Goal: Information Seeking & Learning: Learn about a topic

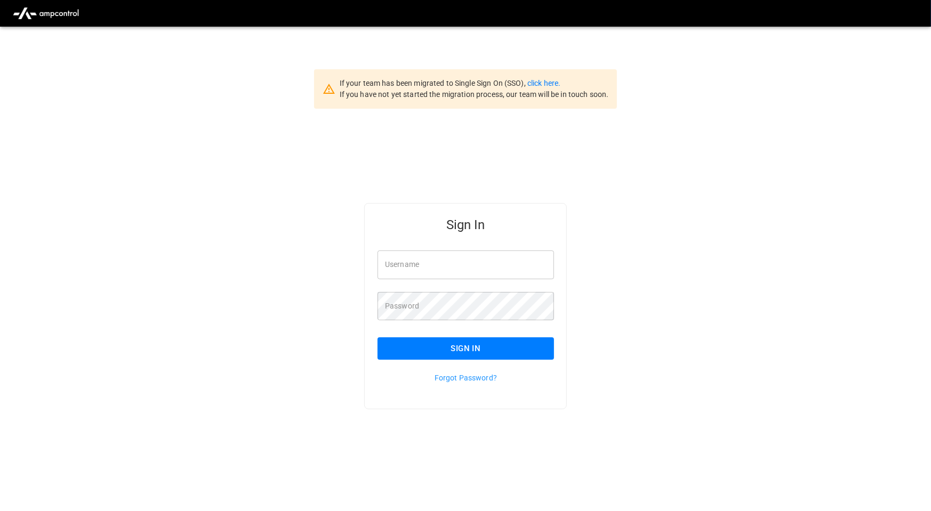
drag, startPoint x: 494, startPoint y: 258, endPoint x: 503, endPoint y: 262, distance: 9.8
click at [494, 258] on input "Username" at bounding box center [466, 265] width 176 height 28
type input "**********"
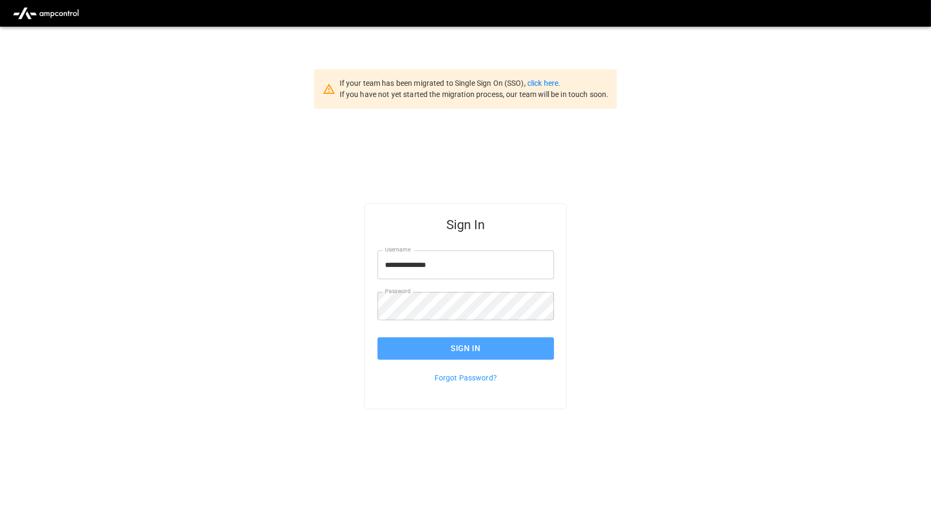
click at [491, 350] on button "Sign In" at bounding box center [466, 349] width 176 height 22
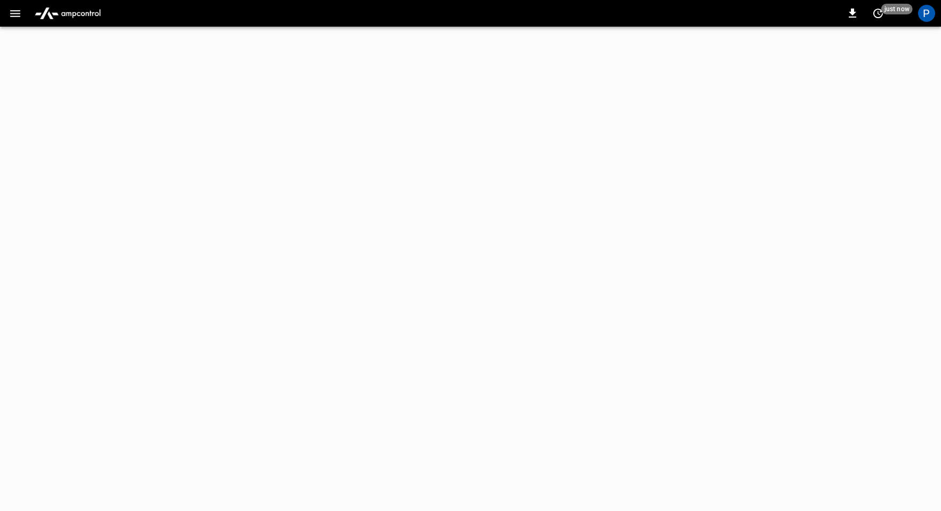
click at [77, 13] on img "menu" at bounding box center [67, 13] width 75 height 20
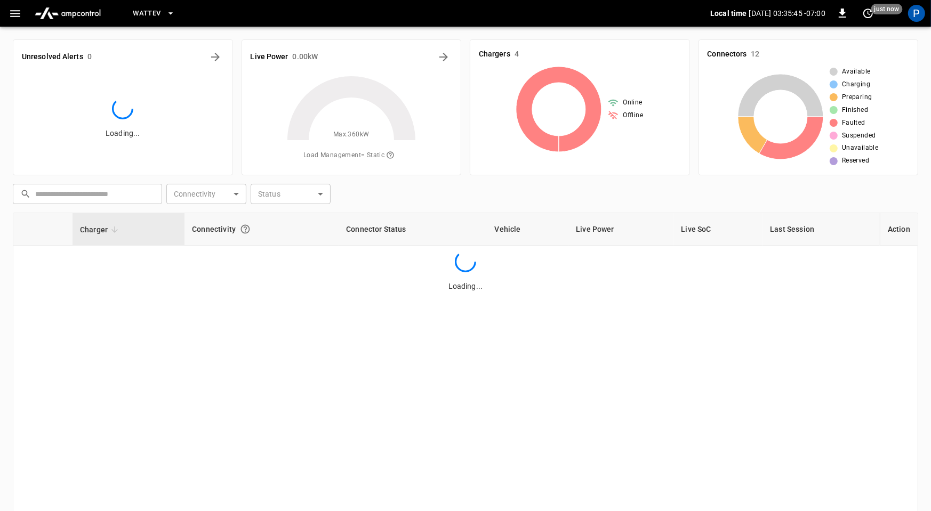
click at [159, 13] on span "WattEV" at bounding box center [147, 13] width 28 height 12
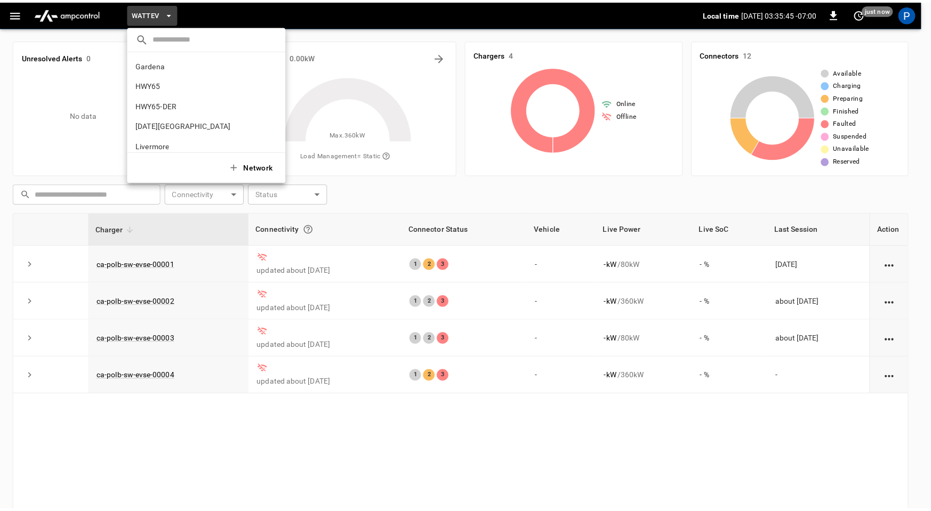
scroll to position [90, 0]
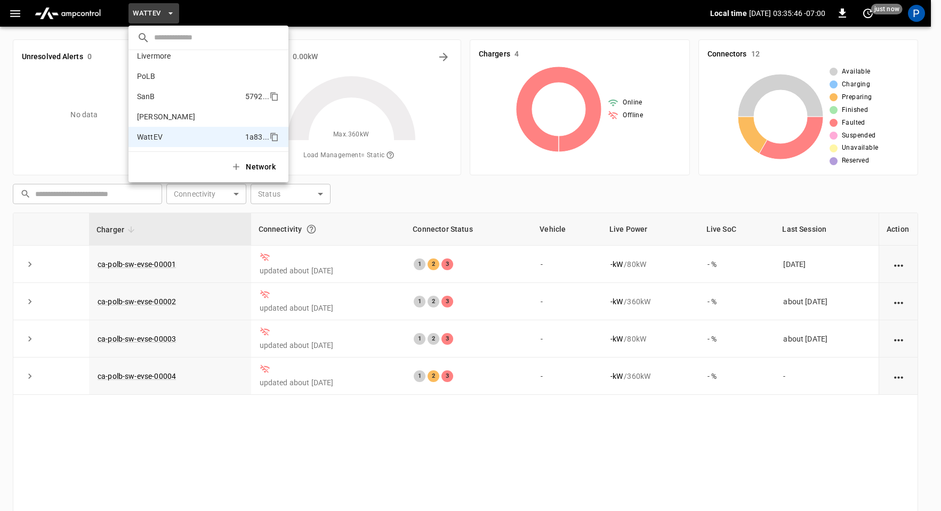
click at [172, 100] on li "SanB 5792 ..." at bounding box center [209, 96] width 160 height 20
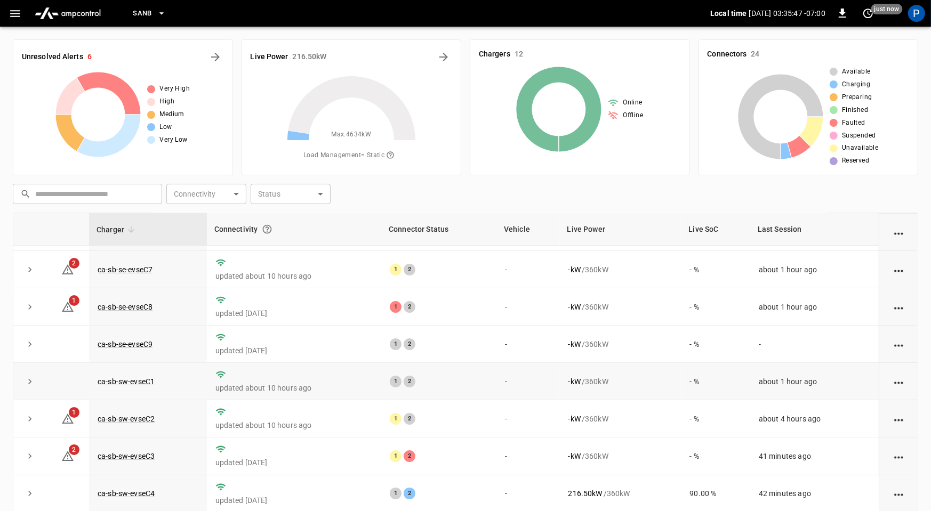
scroll to position [121, 0]
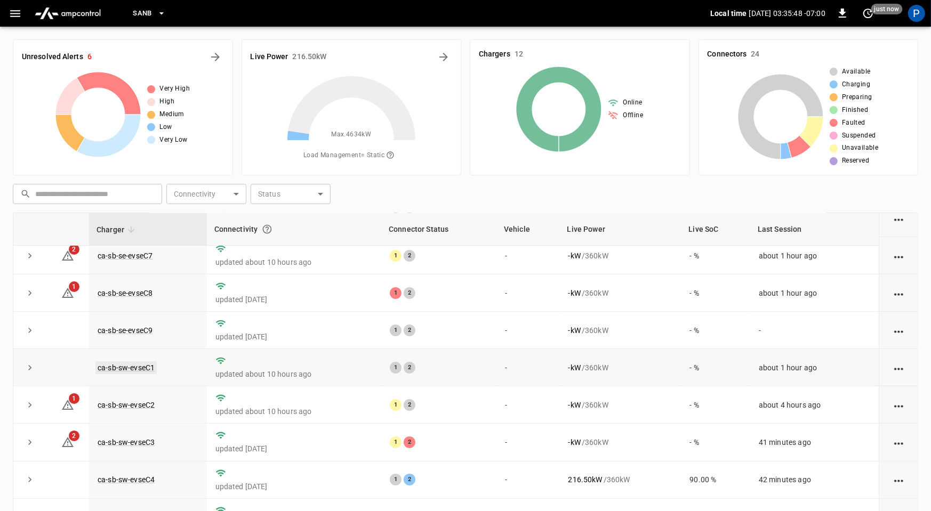
click at [118, 370] on link "ca-sb-sw-evseC1" at bounding box center [125, 368] width 61 height 13
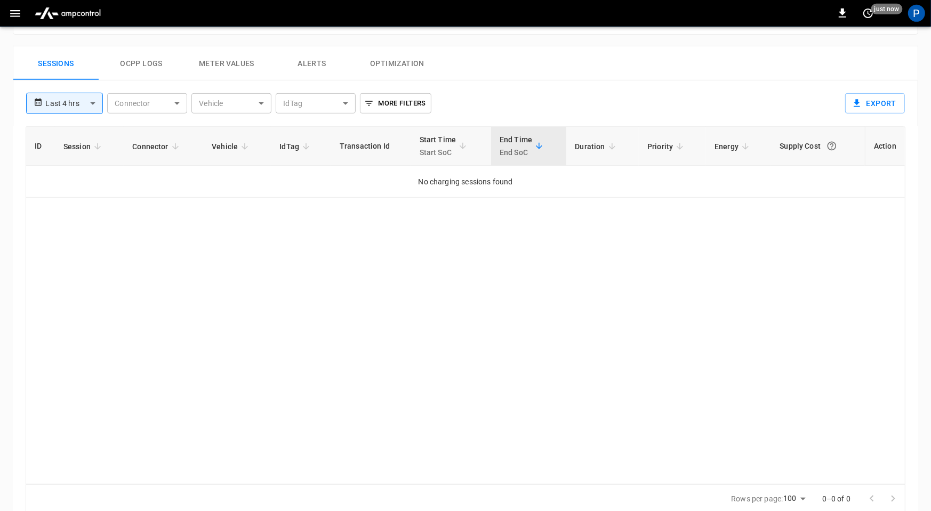
scroll to position [507, 0]
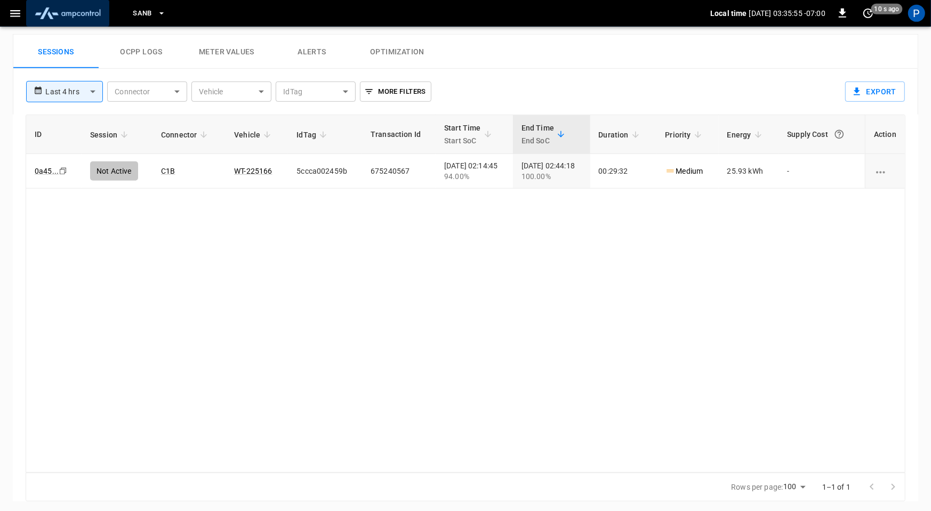
click at [79, 15] on img "menu" at bounding box center [67, 13] width 75 height 20
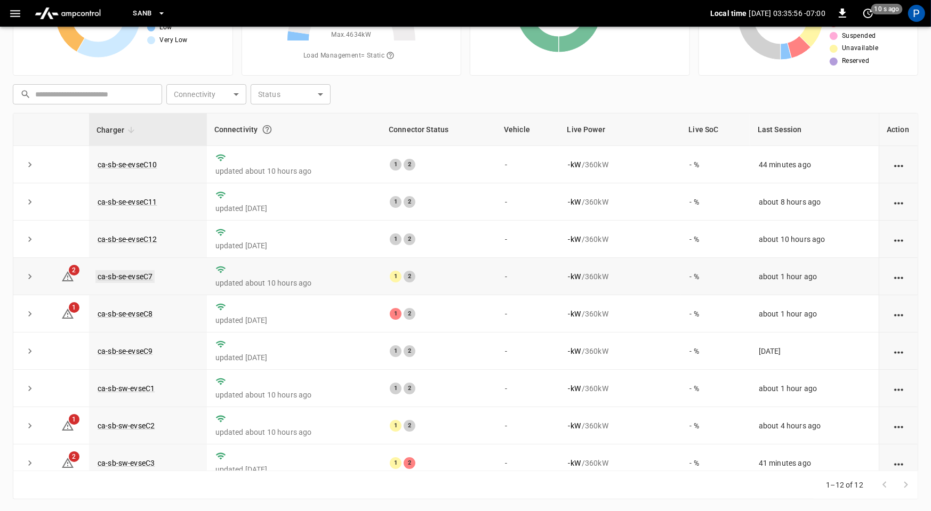
click at [141, 274] on link "ca-sb-se-evseC7" at bounding box center [124, 276] width 59 height 13
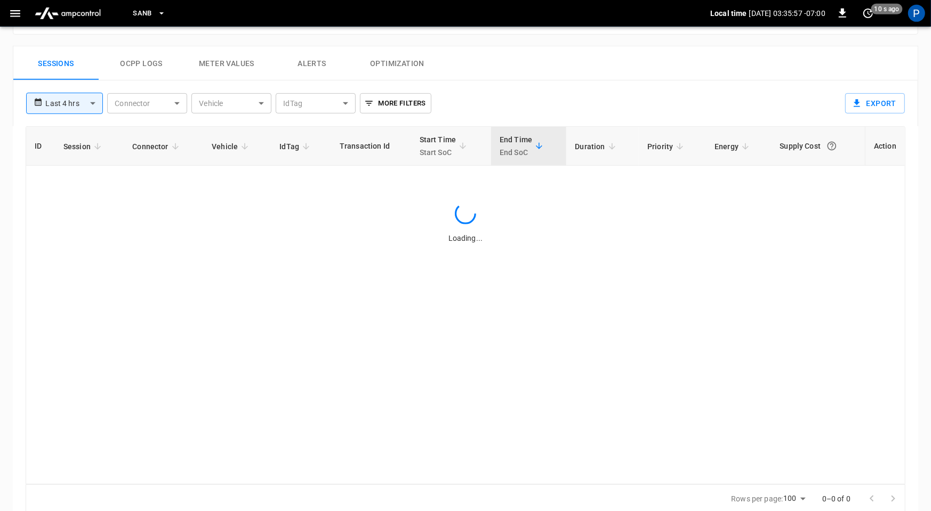
scroll to position [507, 0]
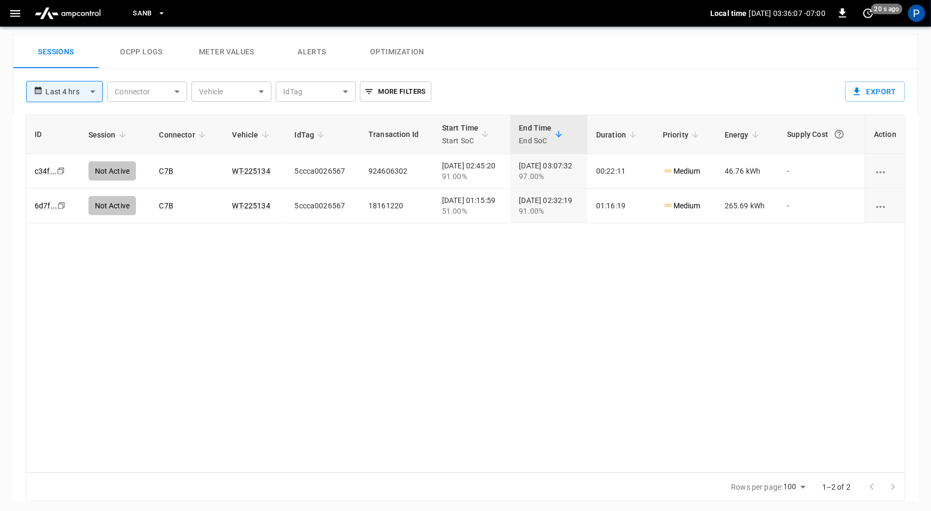
click at [70, 10] on img "menu" at bounding box center [67, 13] width 75 height 20
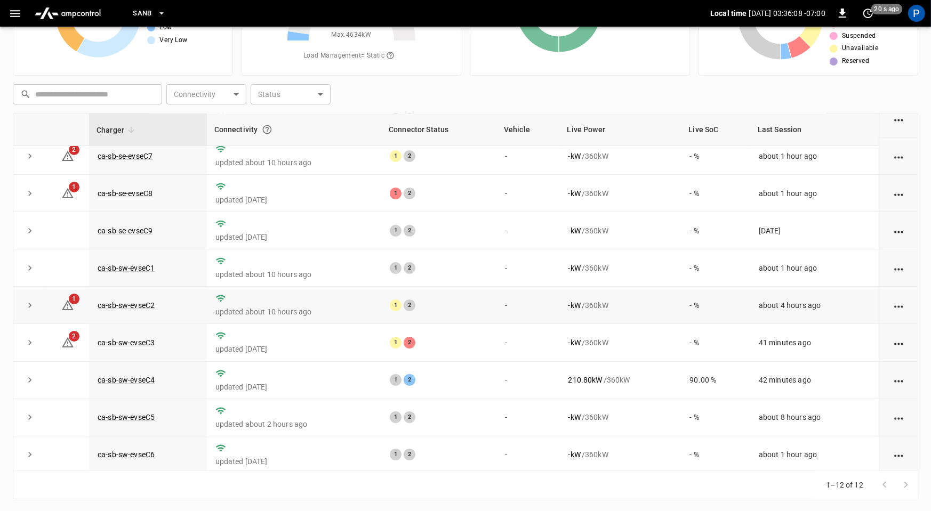
scroll to position [119, 0]
click at [132, 340] on link "ca-sb-sw-evseC3" at bounding box center [125, 344] width 61 height 13
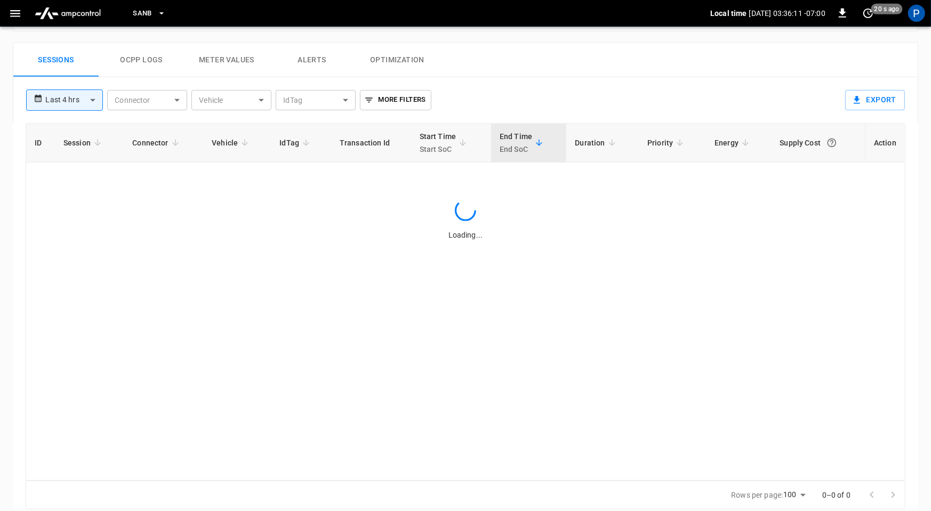
scroll to position [504, 0]
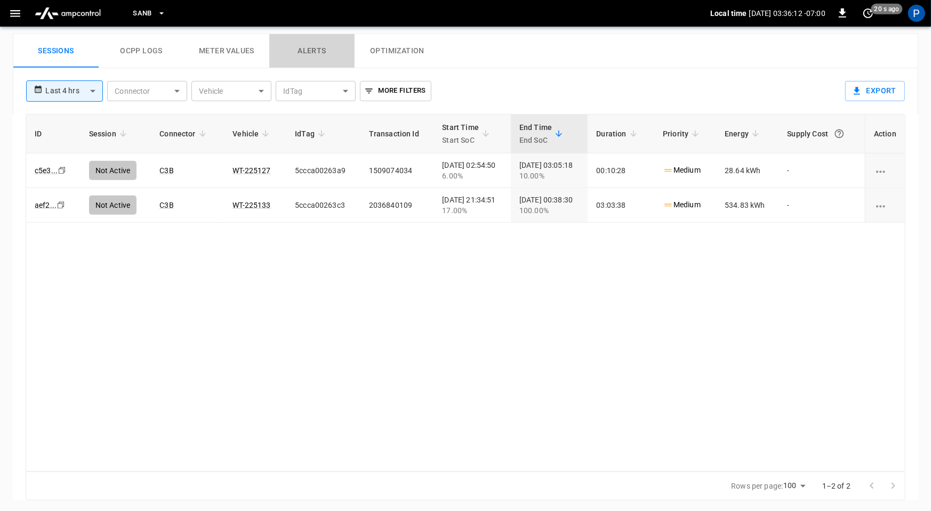
click at [314, 53] on button "Alerts" at bounding box center [311, 51] width 85 height 34
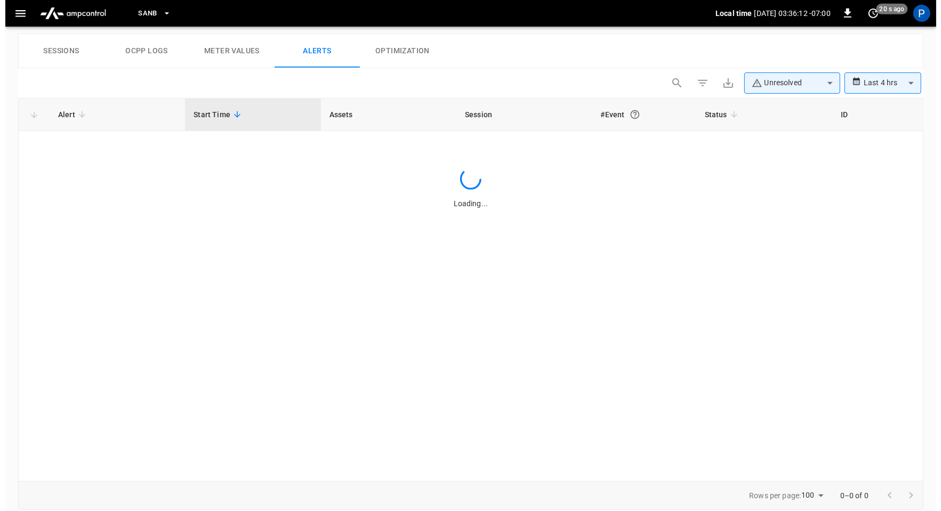
scroll to position [499, 0]
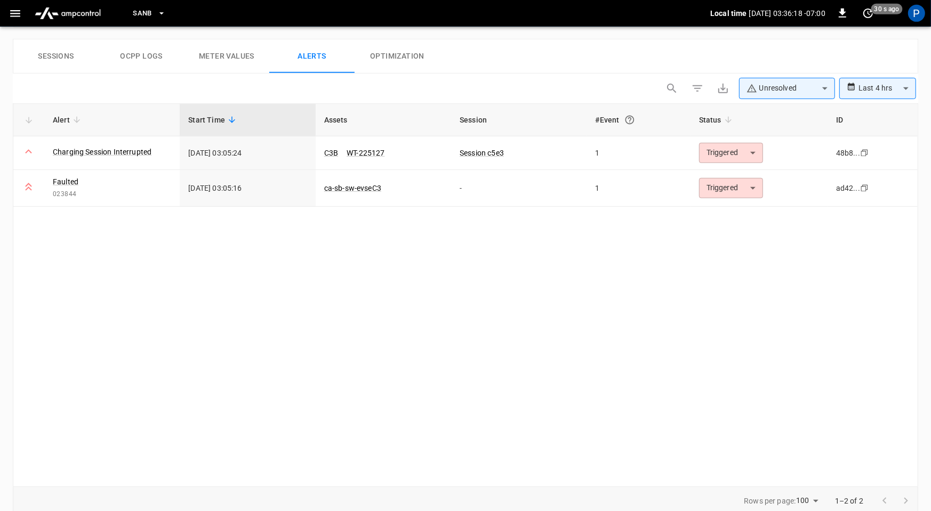
click at [155, 15] on button "SanB" at bounding box center [150, 13] width 42 height 21
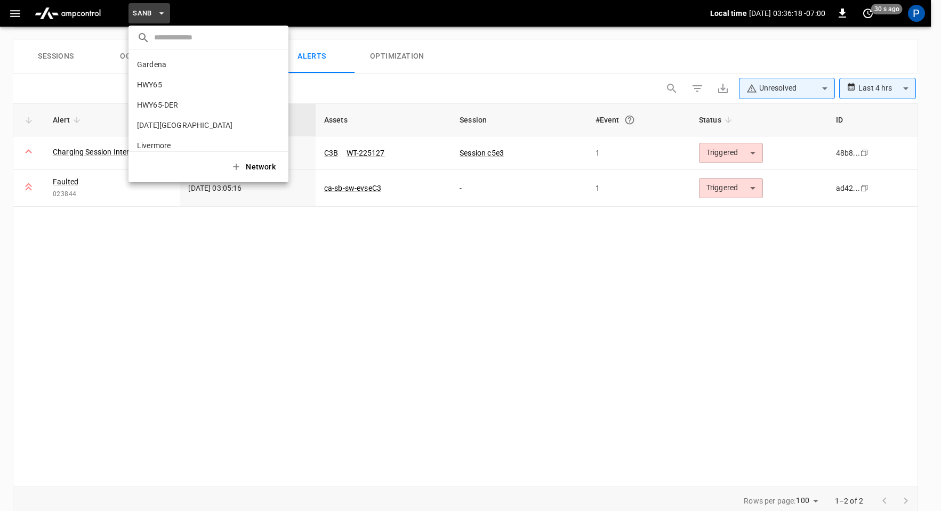
scroll to position [90, 0]
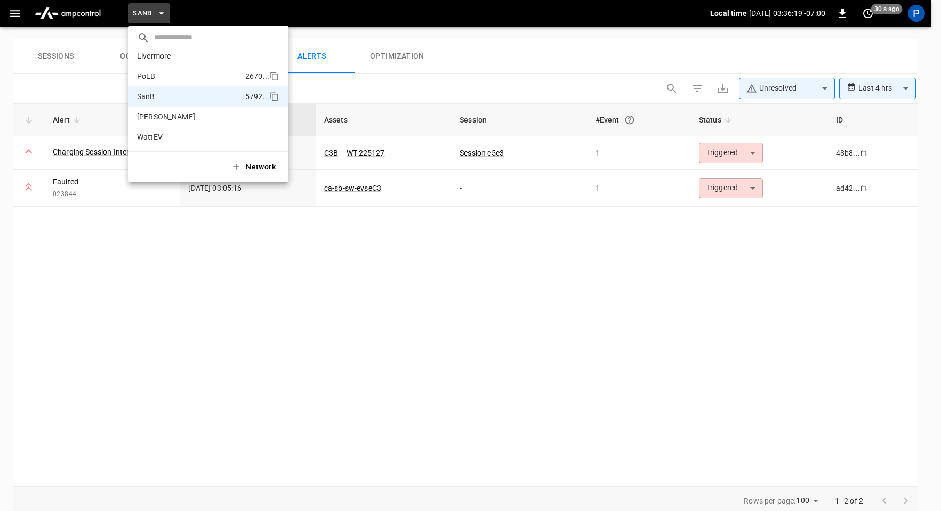
click at [183, 78] on li "PoLB 2670 ..." at bounding box center [209, 76] width 160 height 20
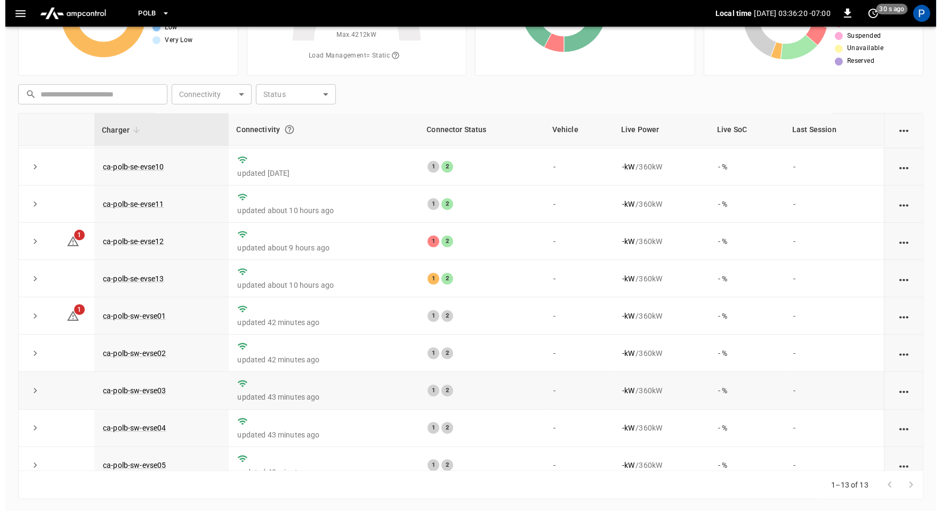
scroll to position [89, 0]
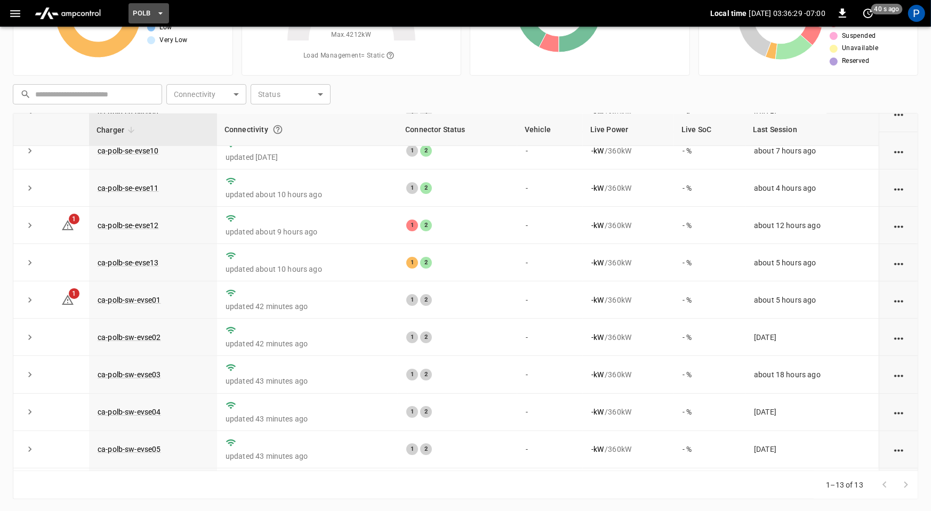
click at [135, 13] on span "PoLB" at bounding box center [142, 13] width 18 height 12
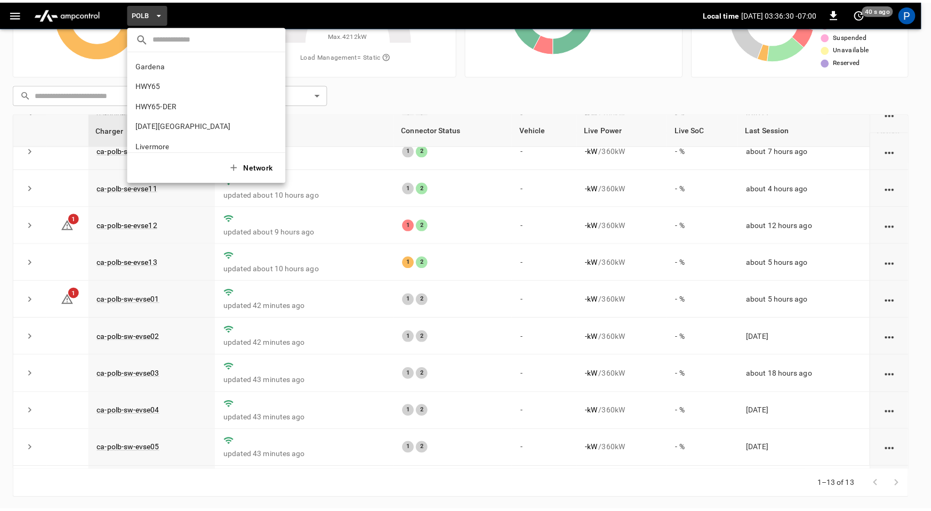
scroll to position [90, 0]
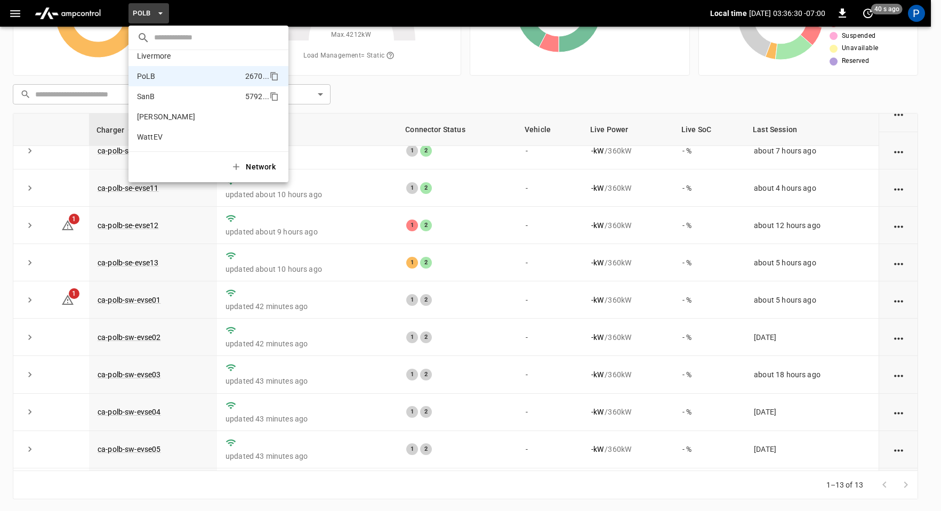
click at [155, 99] on li "SanB 5792 ..." at bounding box center [209, 96] width 160 height 20
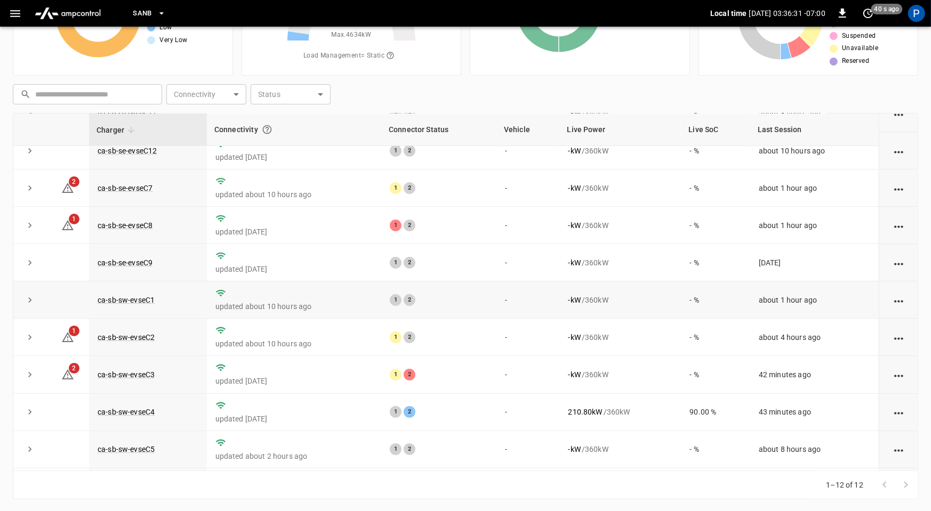
scroll to position [121, 0]
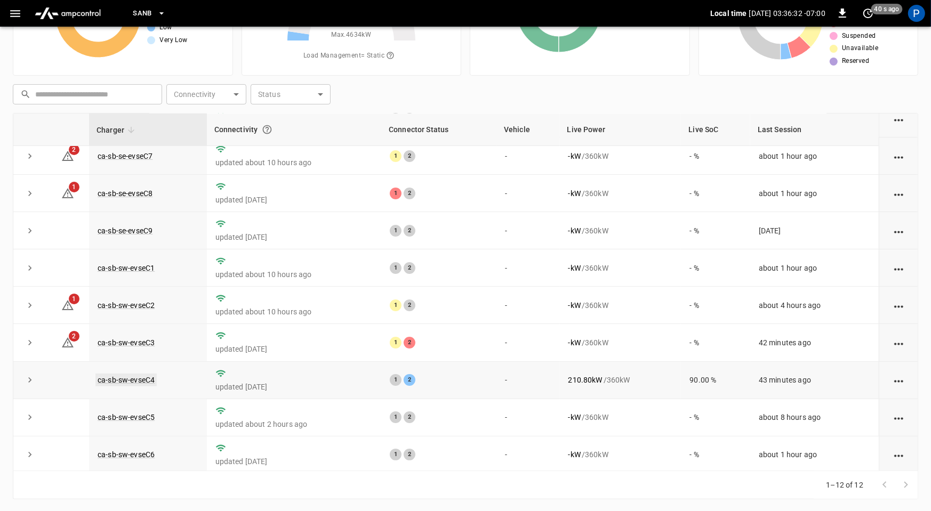
click at [150, 378] on link "ca-sb-sw-evseC4" at bounding box center [125, 380] width 61 height 13
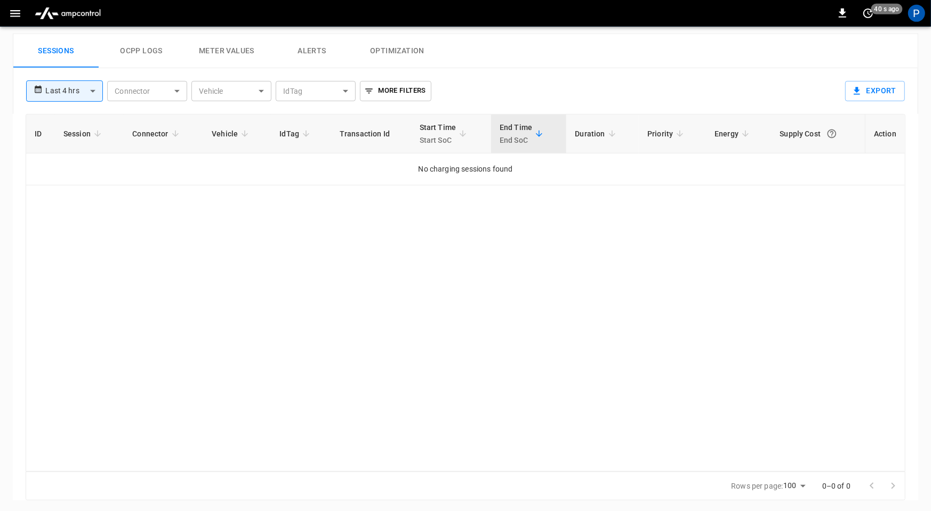
scroll to position [504, 0]
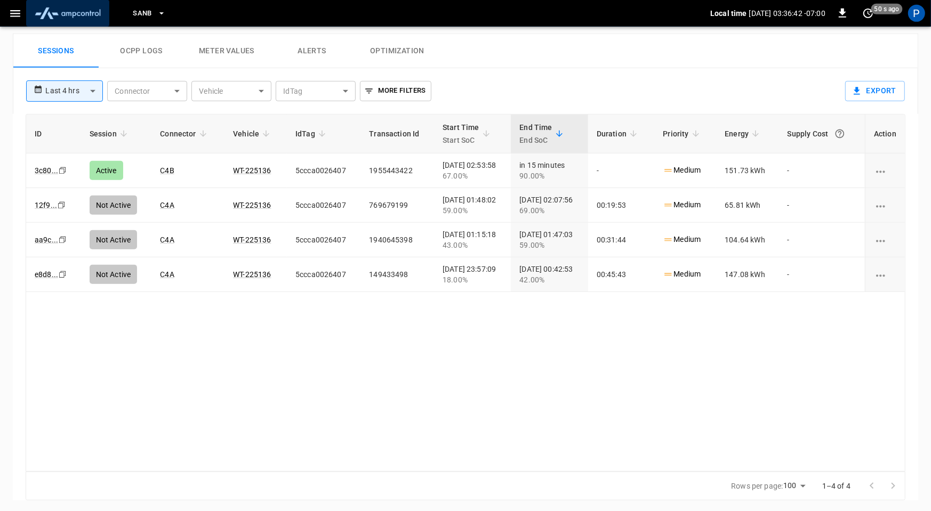
click at [63, 15] on img "menu" at bounding box center [67, 13] width 75 height 20
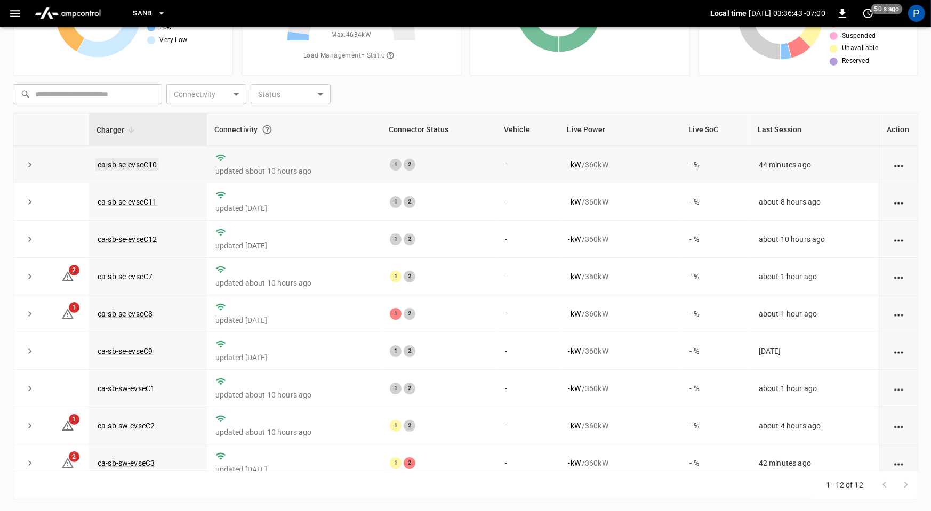
click at [145, 166] on link "ca-sb-se-evseC10" at bounding box center [126, 164] width 63 height 13
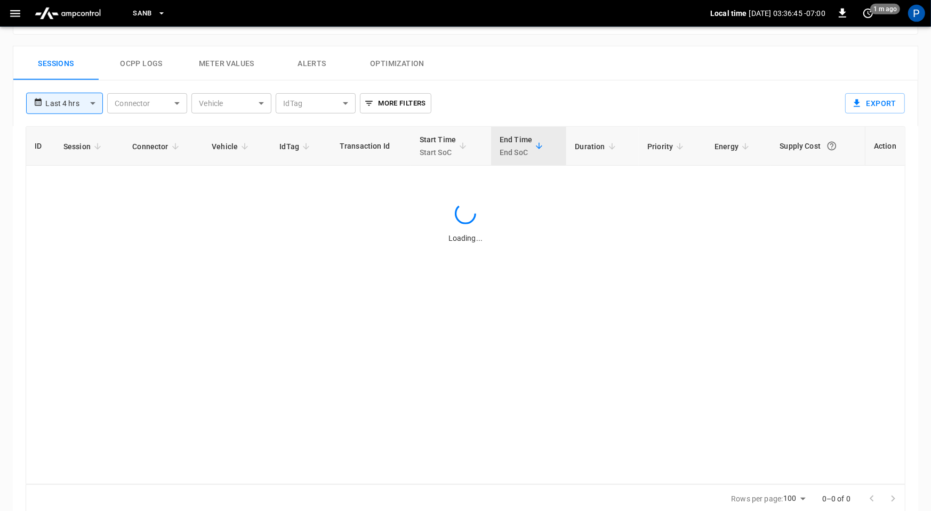
scroll to position [507, 0]
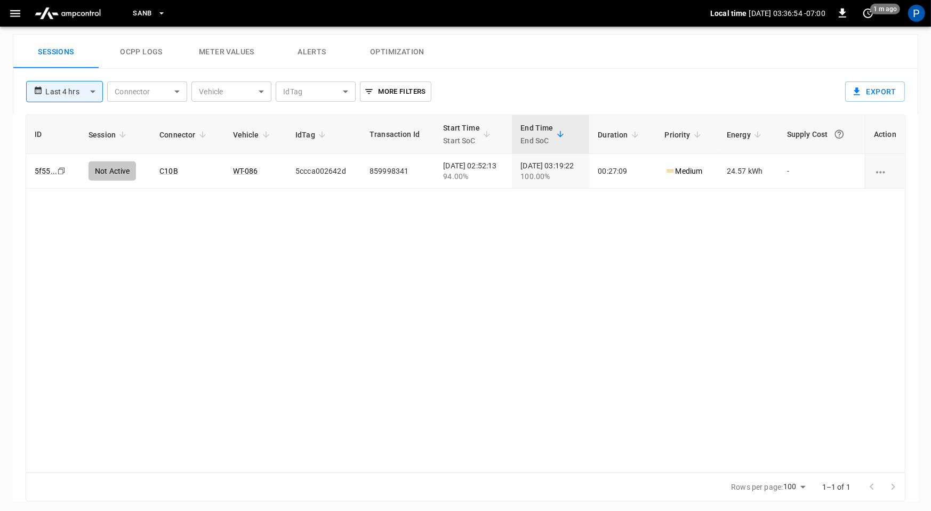
click at [81, 16] on img "menu" at bounding box center [67, 13] width 75 height 20
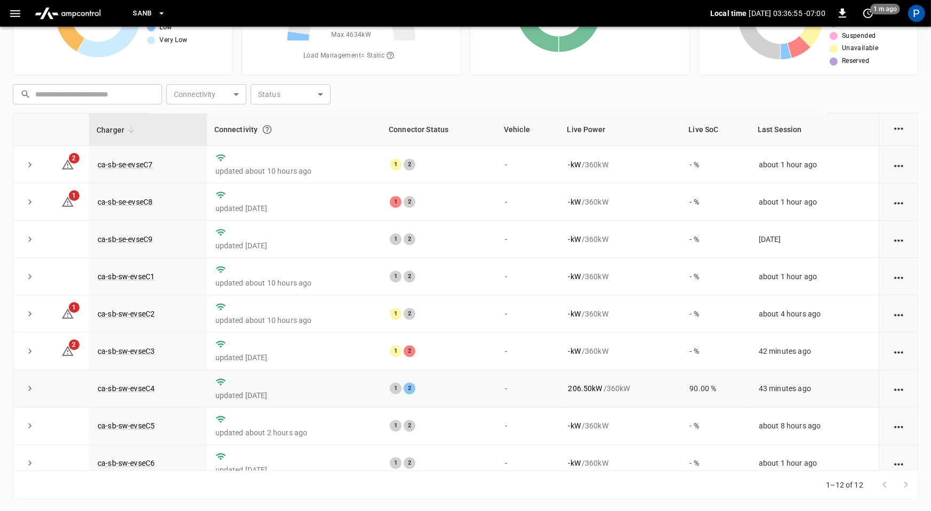
scroll to position [113, 0]
click at [120, 462] on link "ca-sb-sw-evseC6" at bounding box center [125, 462] width 61 height 13
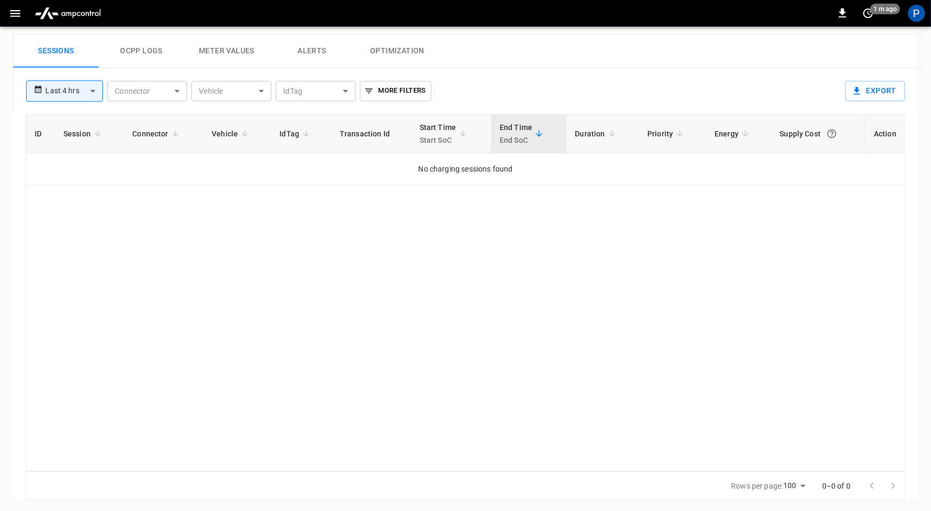
scroll to position [504, 0]
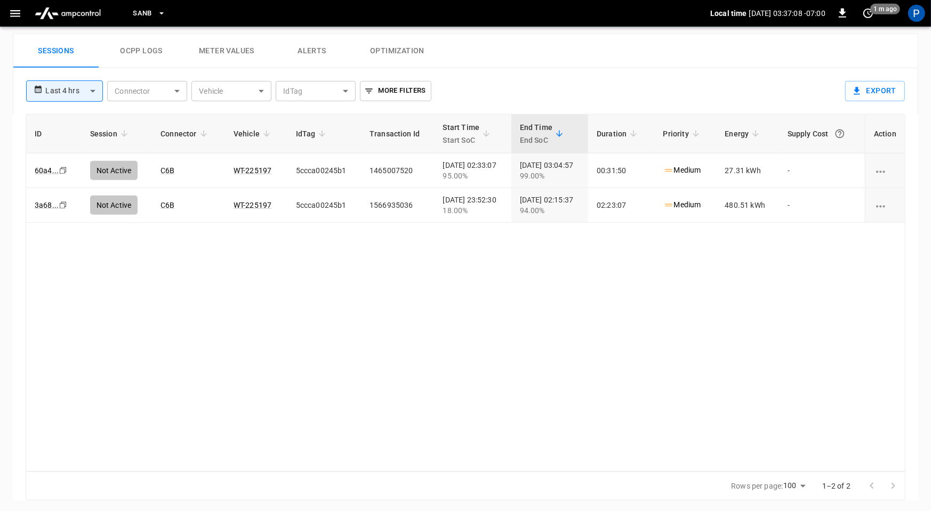
click at [88, 18] on img "menu" at bounding box center [67, 13] width 75 height 20
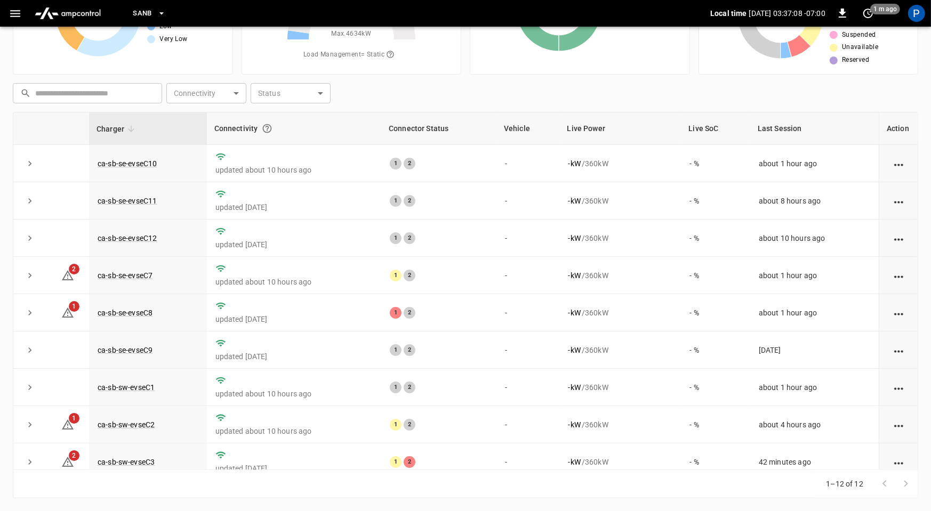
scroll to position [100, 0]
click at [128, 277] on link "ca-sb-se-evseC7" at bounding box center [124, 276] width 59 height 13
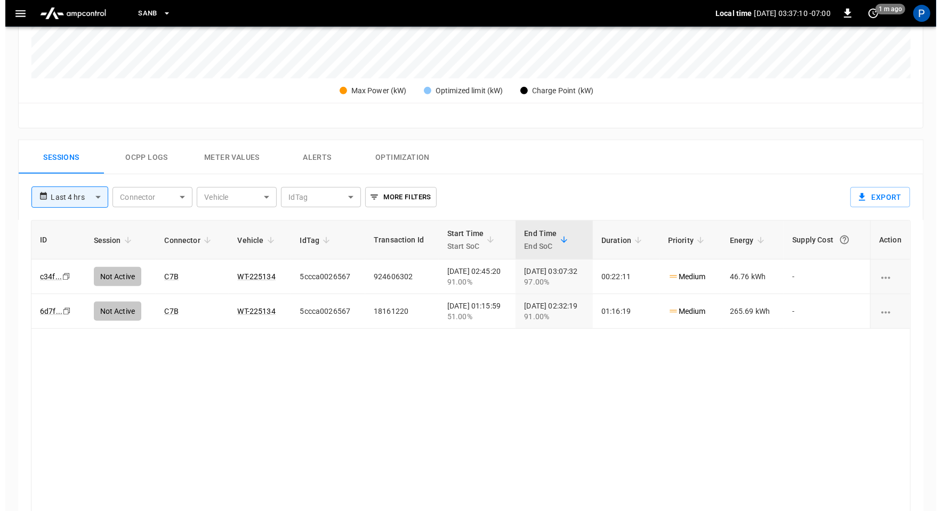
scroll to position [507, 0]
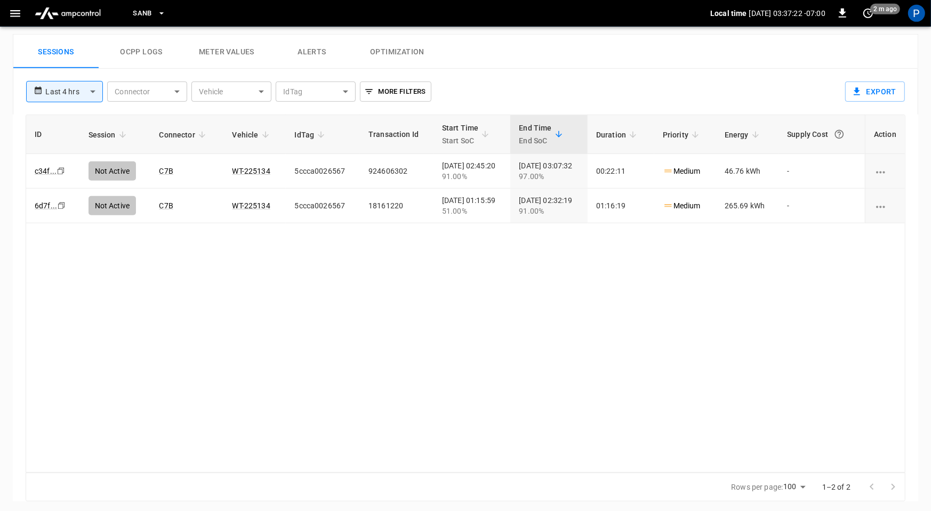
click at [143, 14] on span "SanB" at bounding box center [142, 13] width 19 height 12
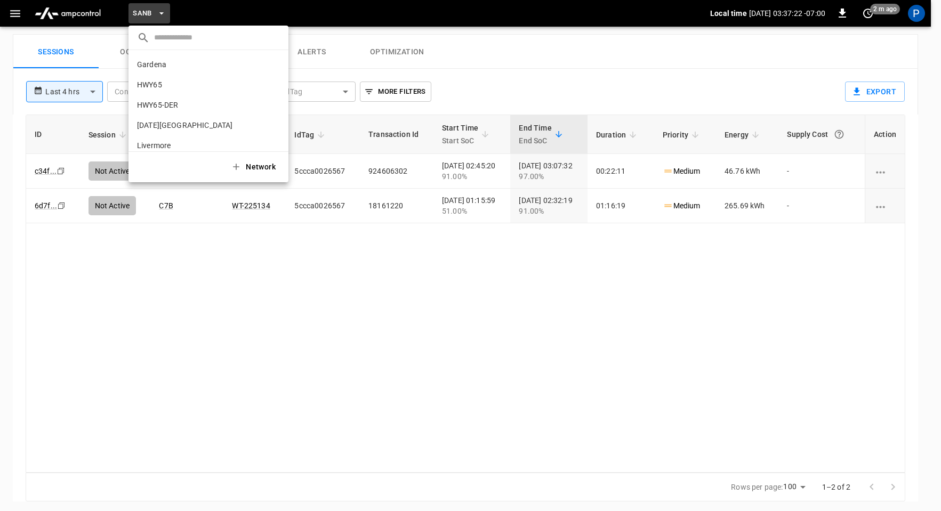
scroll to position [90, 0]
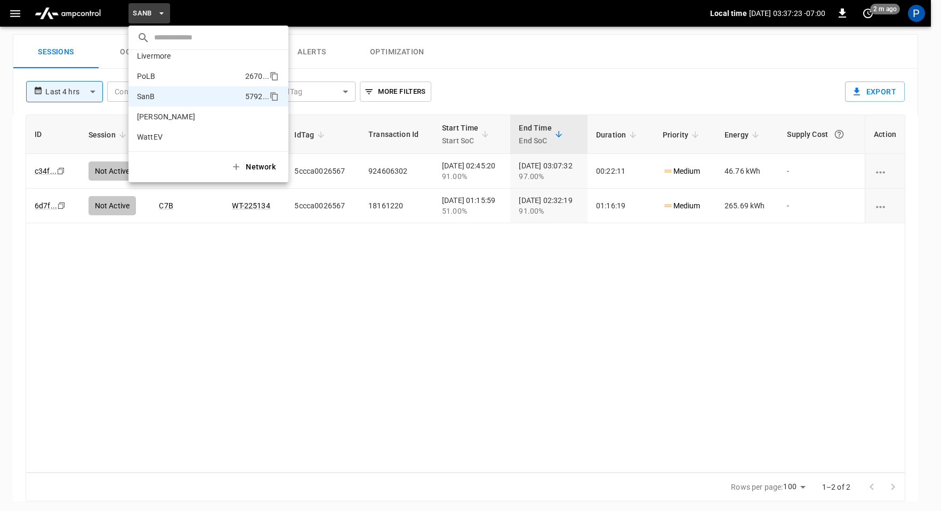
click at [176, 80] on li "PoLB 2670 ..." at bounding box center [209, 76] width 160 height 20
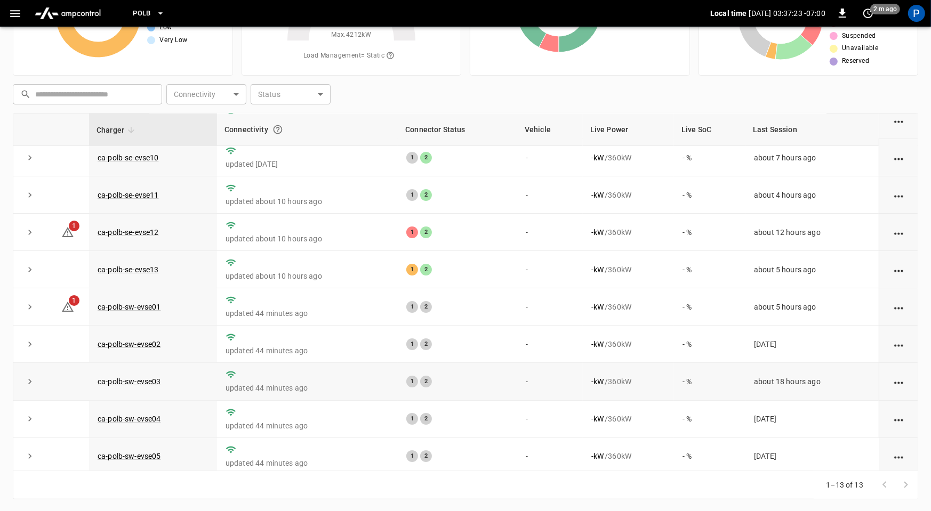
scroll to position [158, 0]
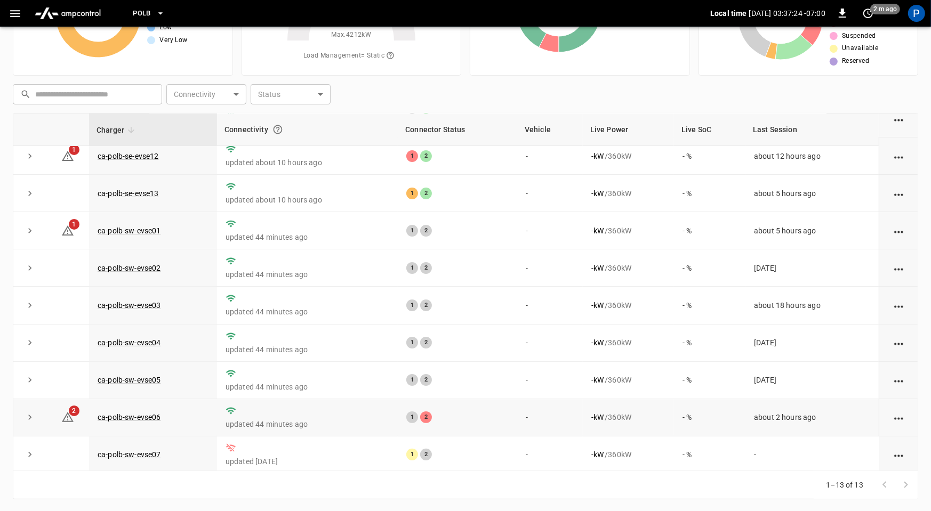
click at [130, 421] on td "ca-polb-sw-evse06" at bounding box center [153, 417] width 128 height 37
click at [131, 417] on link "ca-polb-sw-evse06" at bounding box center [129, 417] width 68 height 13
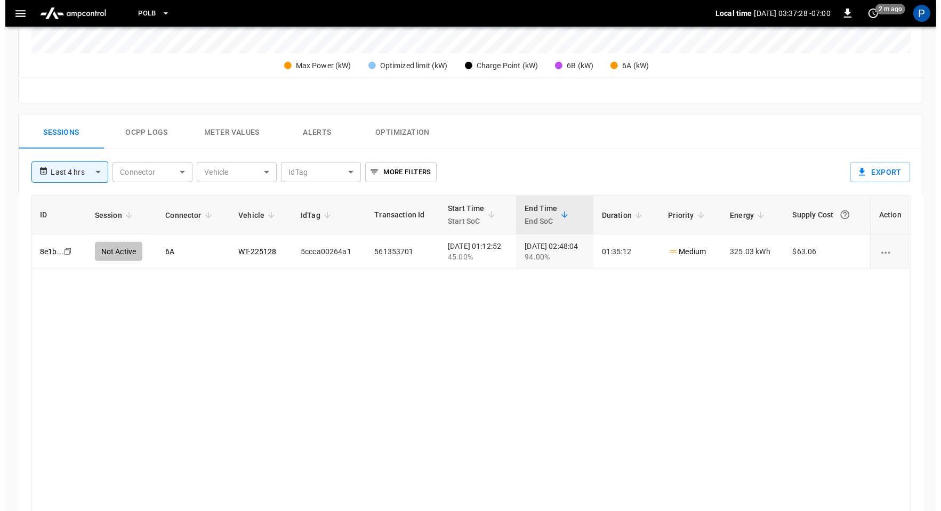
scroll to position [507, 0]
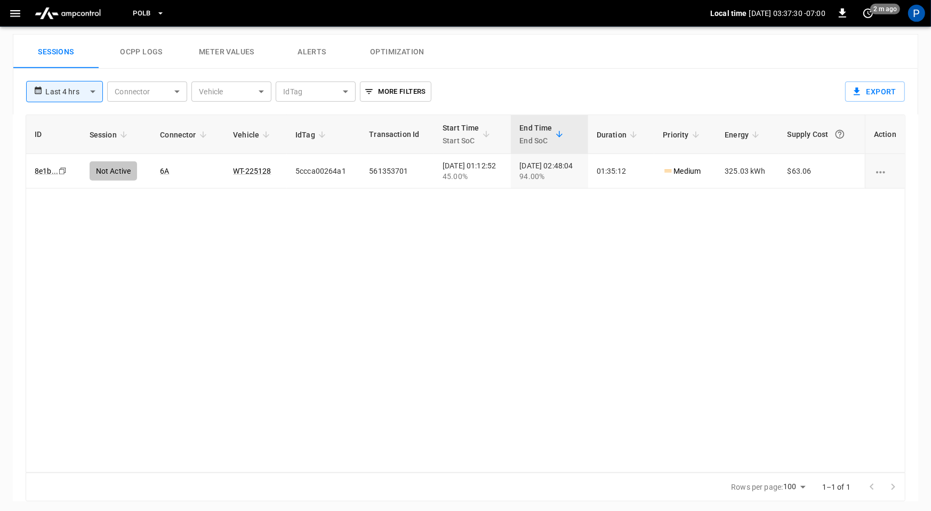
click at [311, 53] on button "Alerts" at bounding box center [311, 52] width 85 height 34
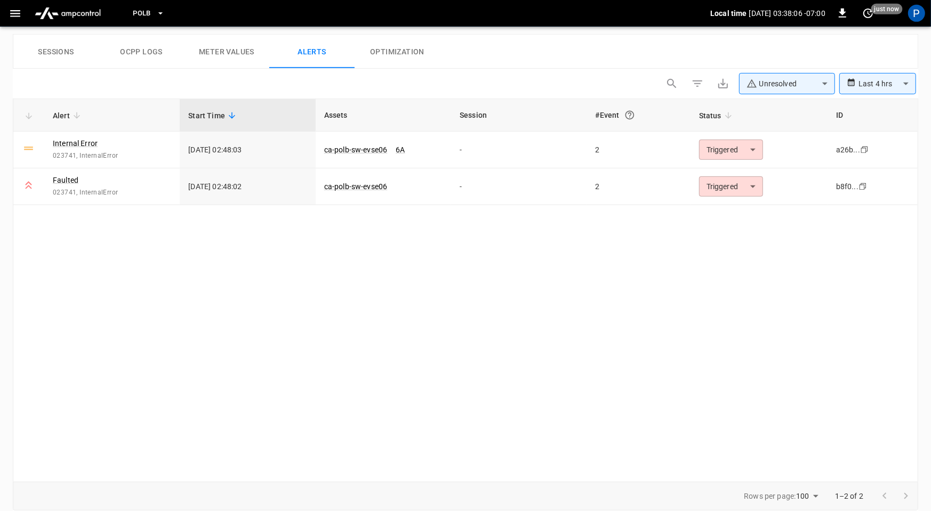
click at [142, 20] on button "PoLB" at bounding box center [149, 13] width 41 height 21
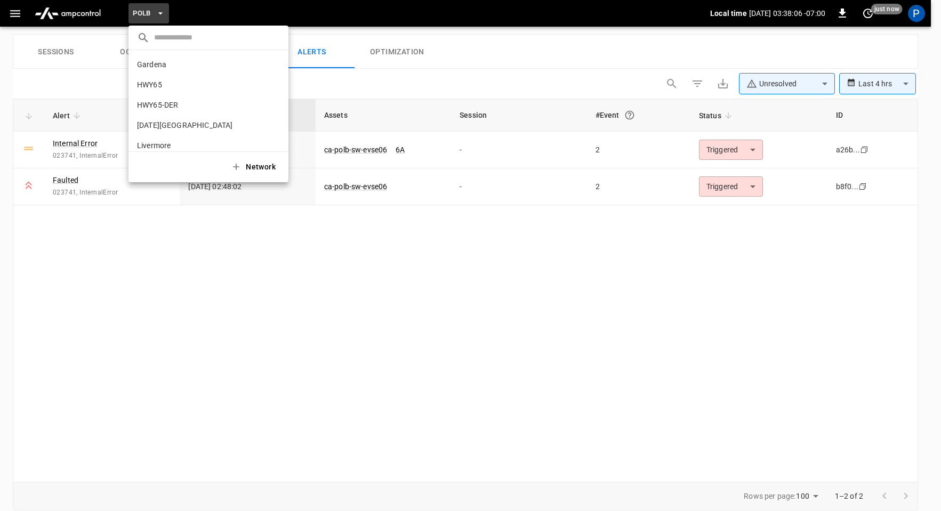
scroll to position [90, 0]
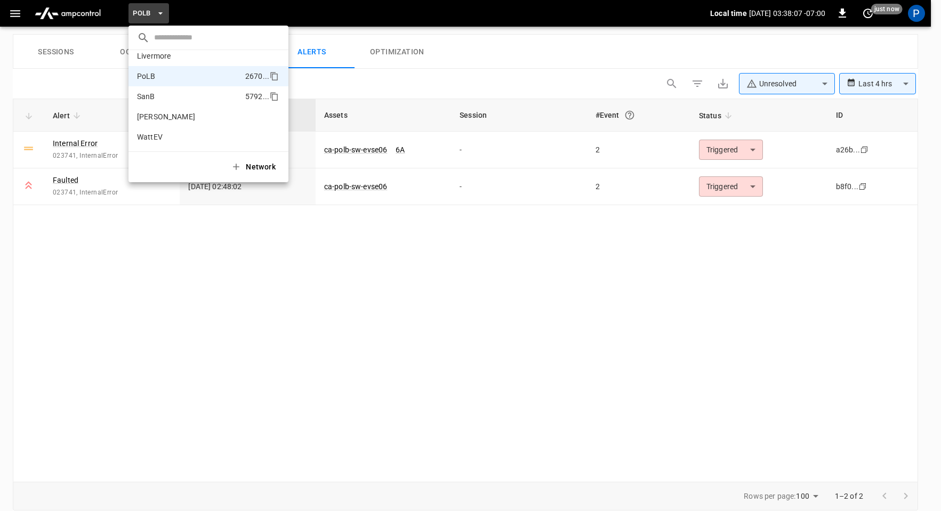
click at [170, 94] on li "SanB 5792 ..." at bounding box center [209, 96] width 160 height 20
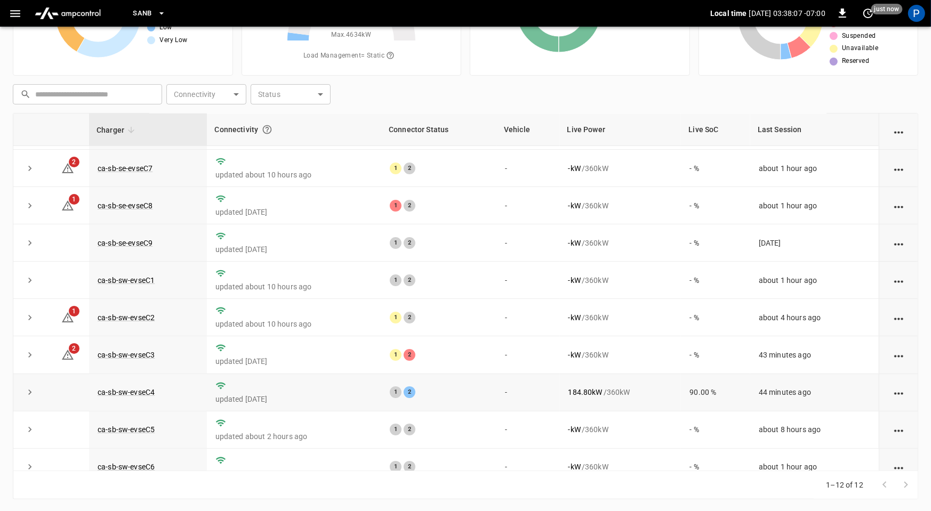
scroll to position [121, 0]
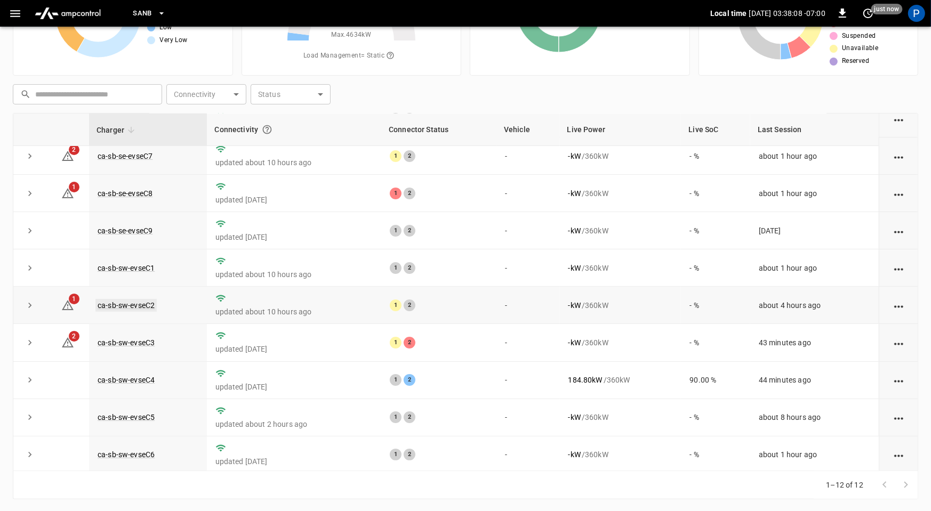
click at [137, 302] on link "ca-sb-sw-evseC2" at bounding box center [125, 305] width 61 height 13
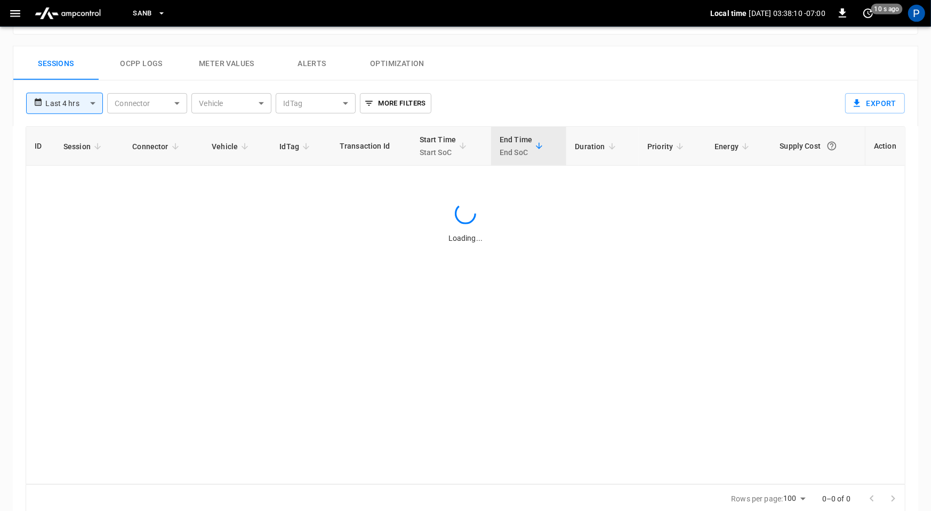
scroll to position [507, 0]
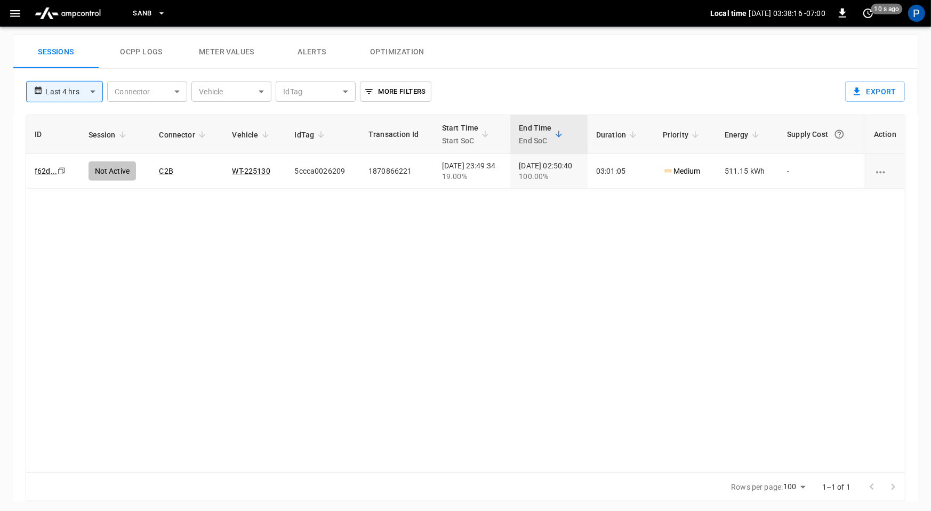
click at [76, 18] on img "menu" at bounding box center [67, 13] width 75 height 20
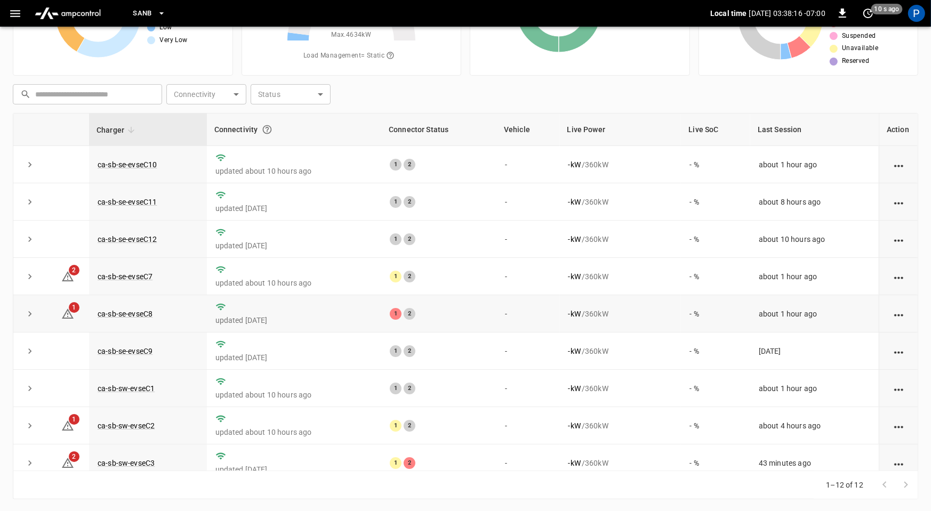
scroll to position [121, 0]
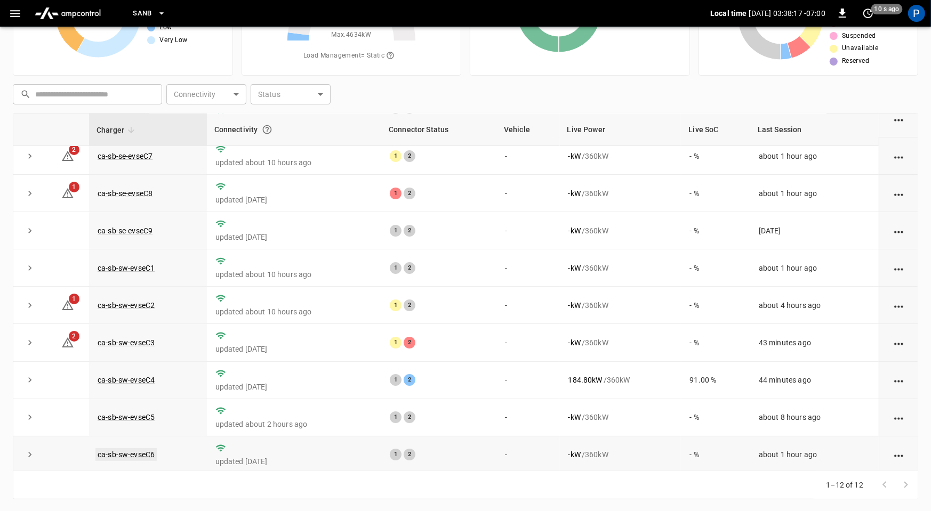
click at [135, 453] on link "ca-sb-sw-evseC6" at bounding box center [125, 454] width 61 height 13
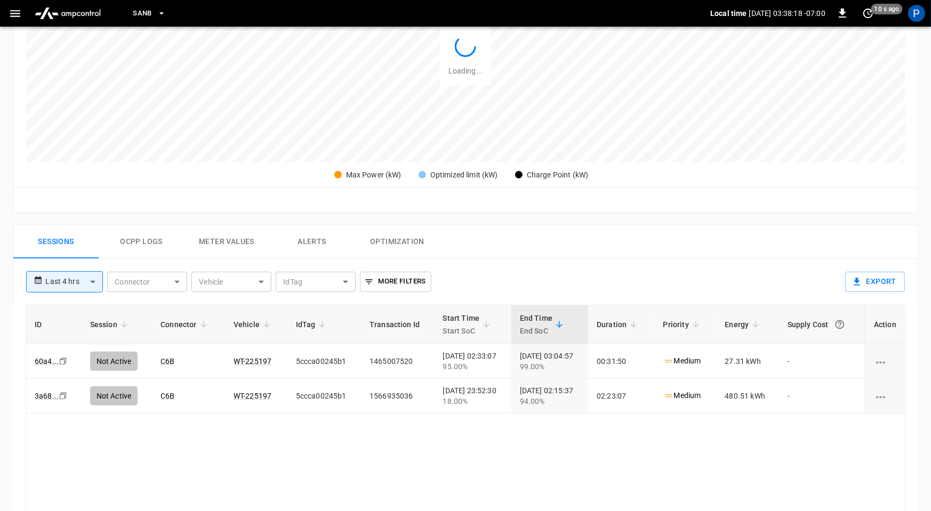
scroll to position [504, 0]
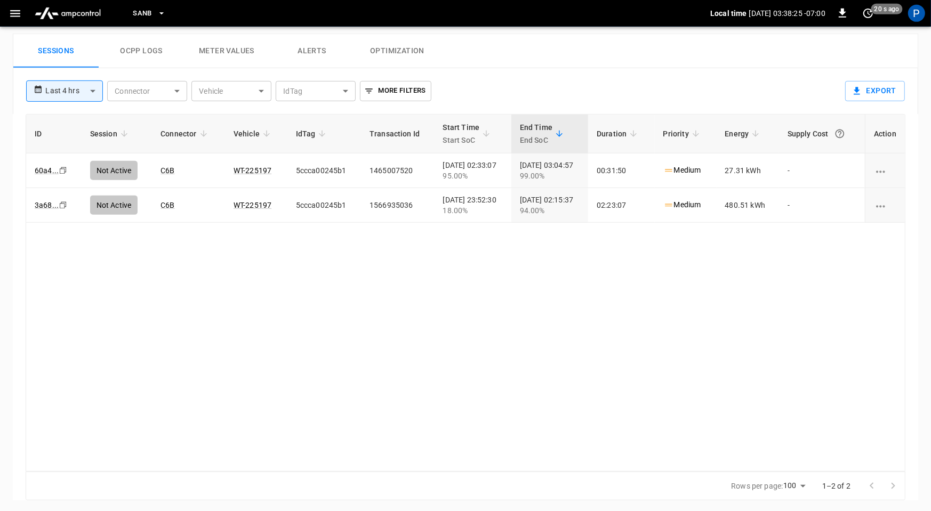
click at [66, 10] on img "menu" at bounding box center [67, 13] width 75 height 20
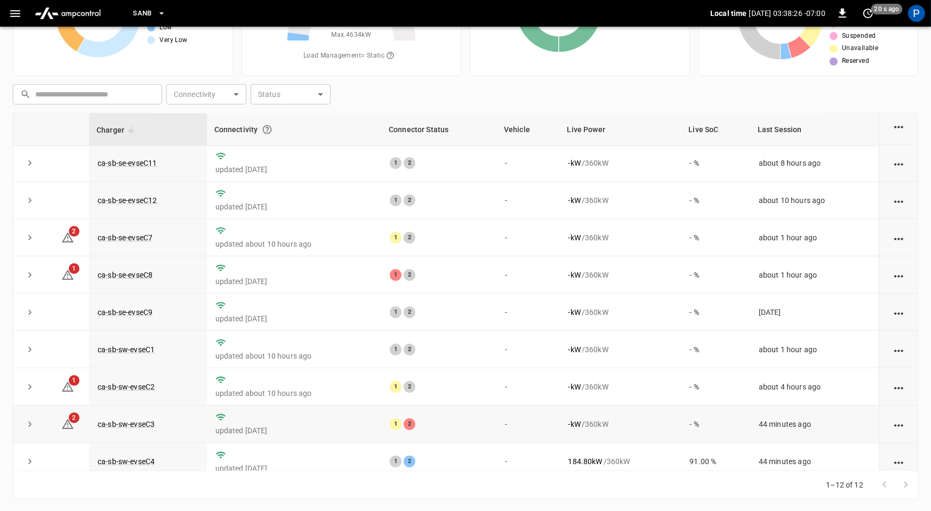
scroll to position [59, 0]
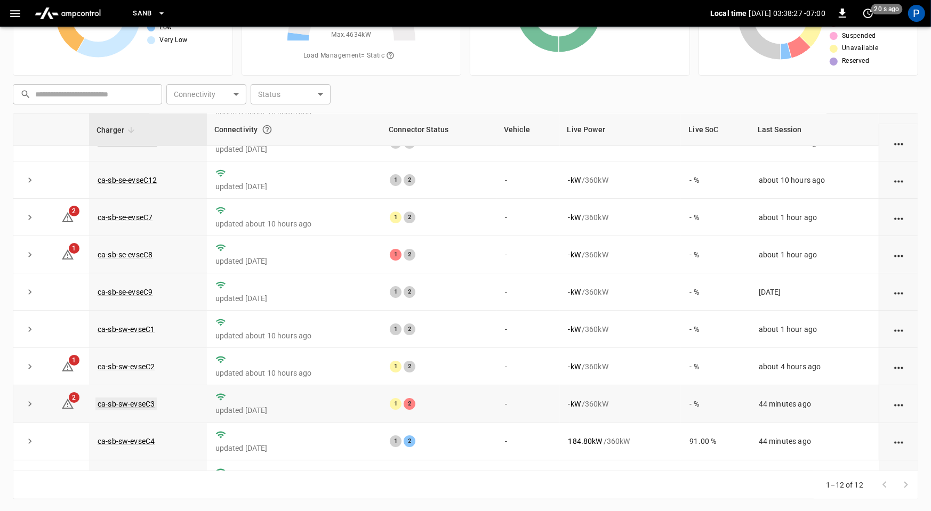
click at [115, 403] on link "ca-sb-sw-evseC3" at bounding box center [125, 404] width 61 height 13
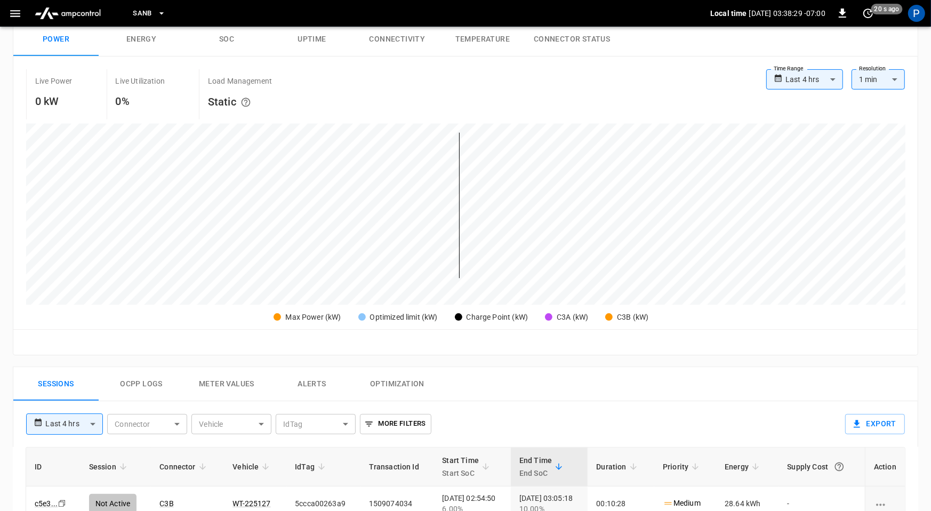
scroll to position [504, 0]
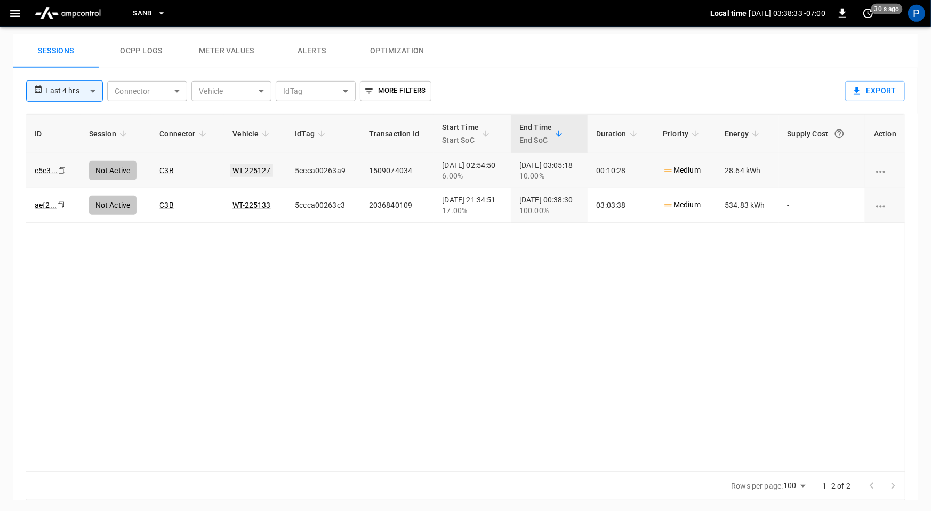
click at [254, 164] on link "WT-225127" at bounding box center [251, 170] width 42 height 13
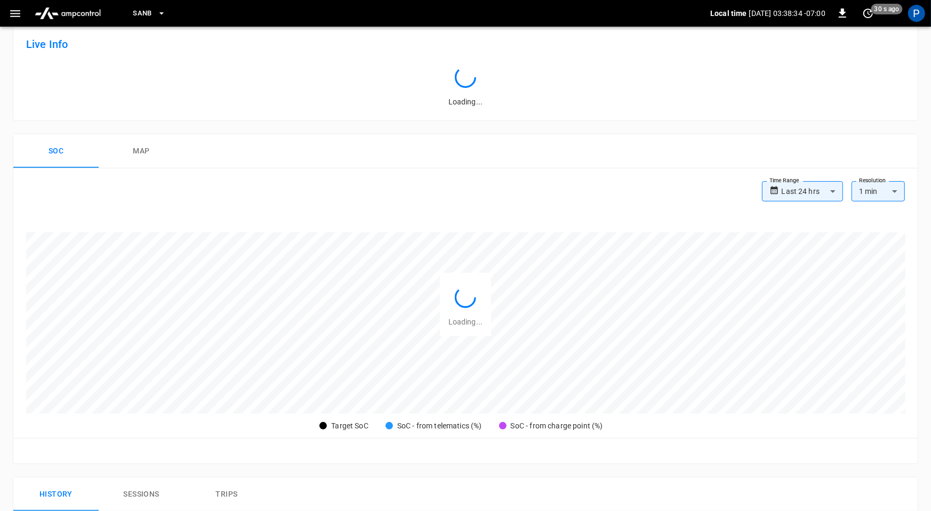
scroll to position [504, 0]
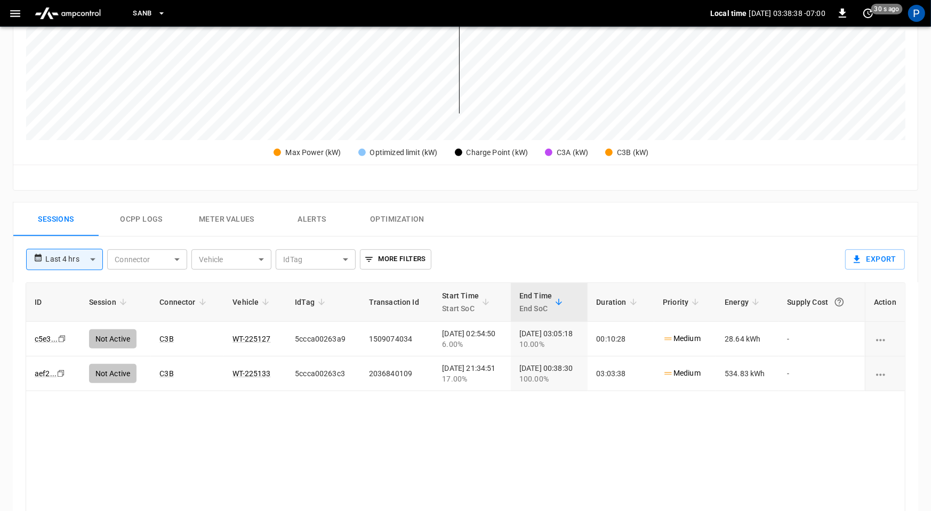
scroll to position [504, 0]
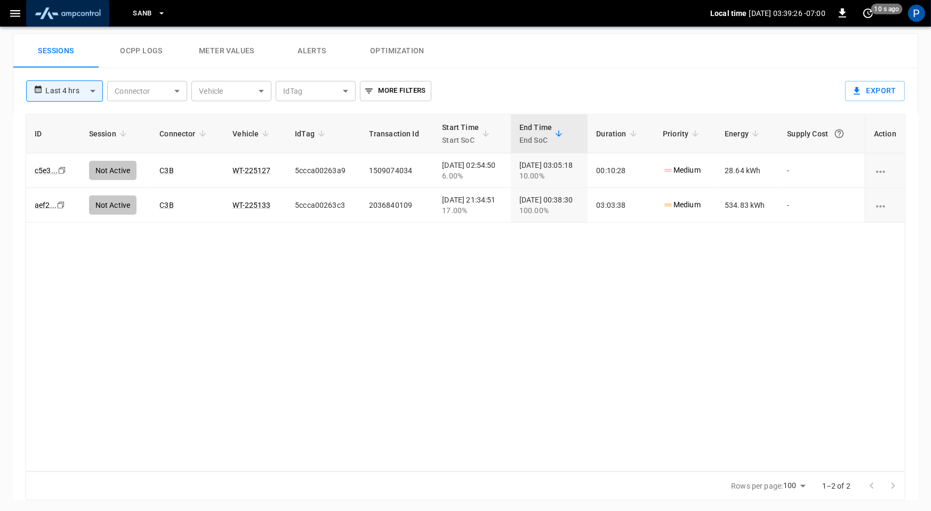
click at [62, 10] on img "menu" at bounding box center [67, 13] width 75 height 20
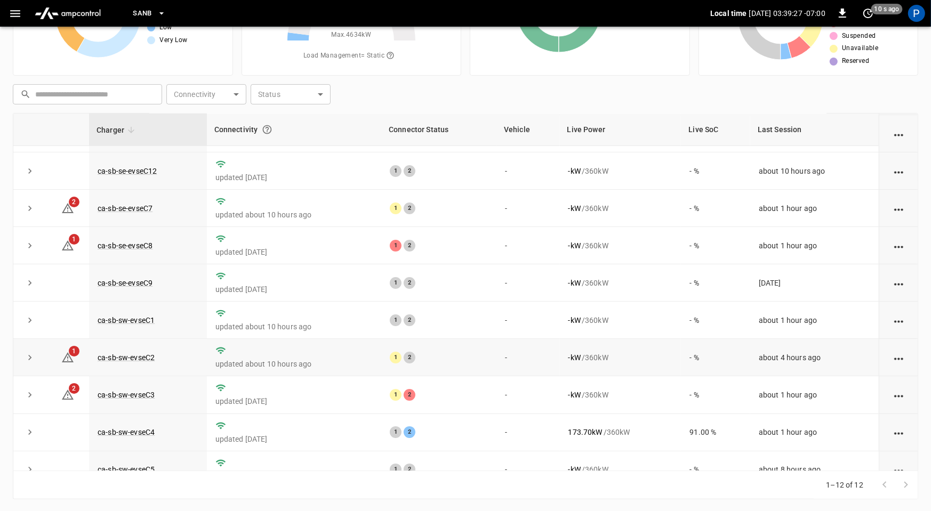
scroll to position [121, 0]
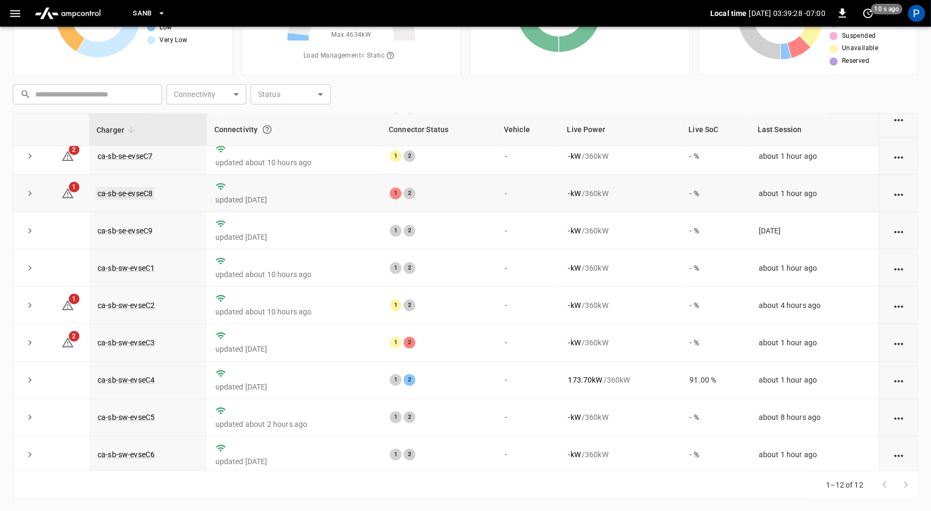
click at [145, 191] on link "ca-sb-se-evseC8" at bounding box center [124, 193] width 59 height 13
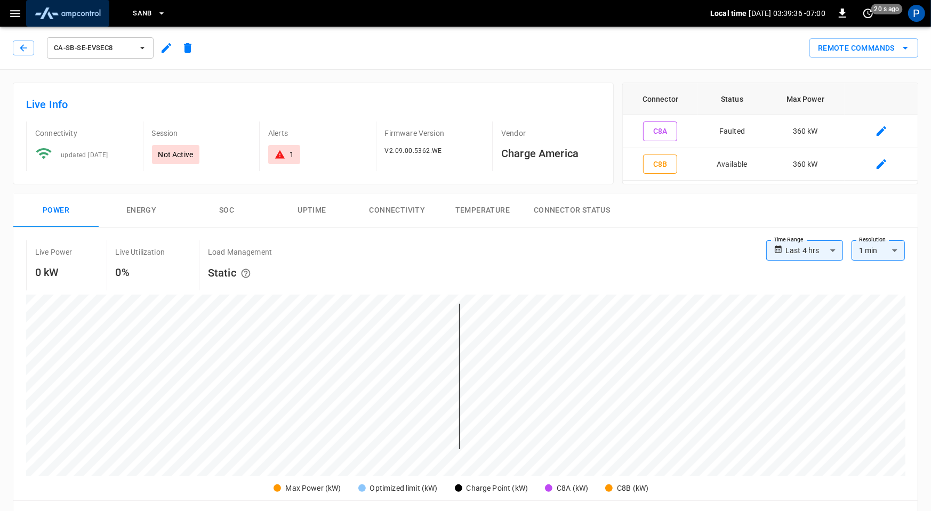
click at [77, 10] on img "menu" at bounding box center [67, 13] width 75 height 20
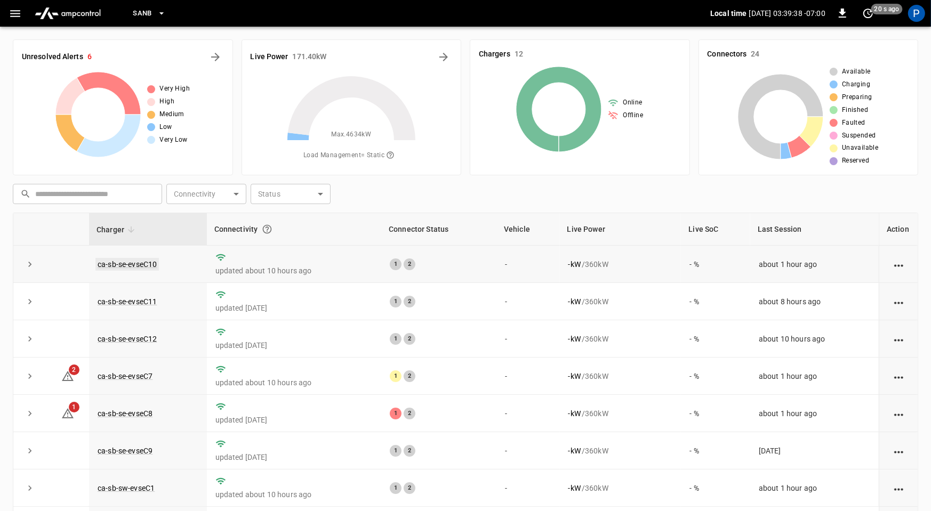
click at [146, 262] on link "ca-sb-se-evseC10" at bounding box center [126, 264] width 63 height 13
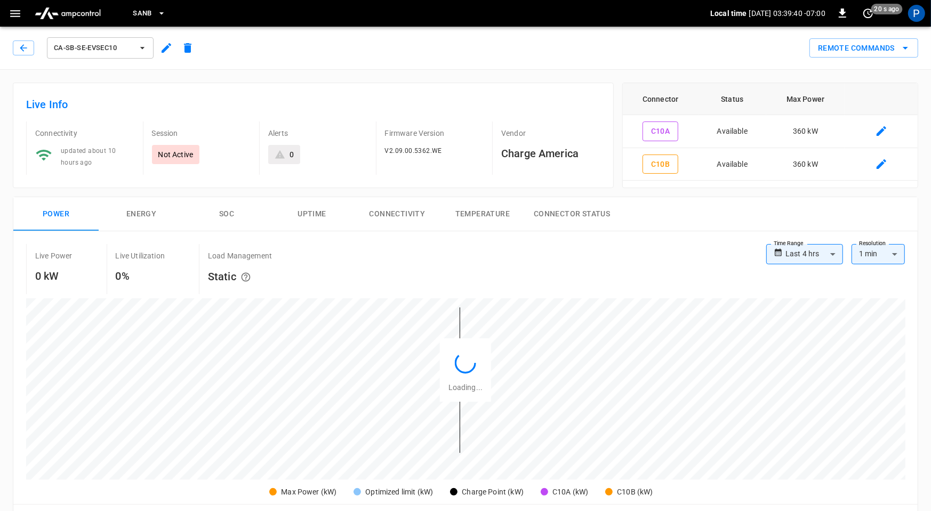
scroll to position [507, 0]
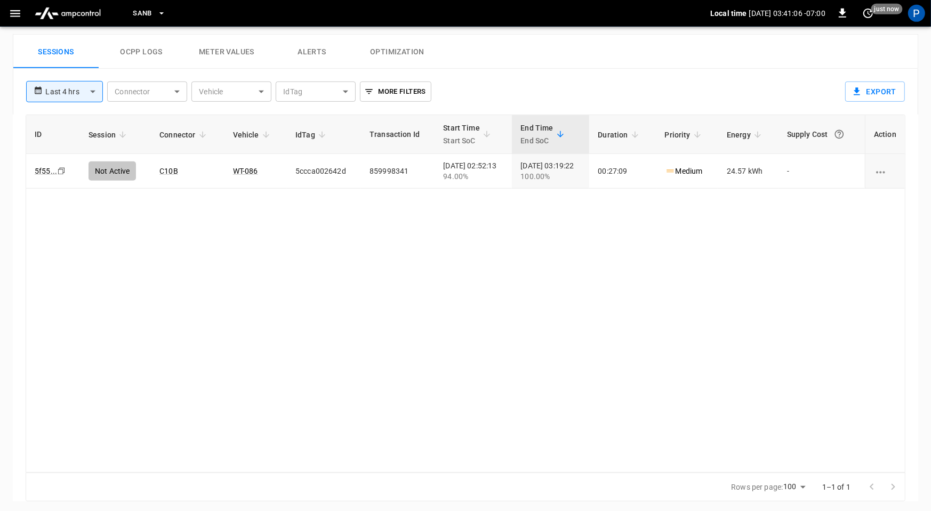
click at [82, 15] on img "menu" at bounding box center [67, 13] width 75 height 20
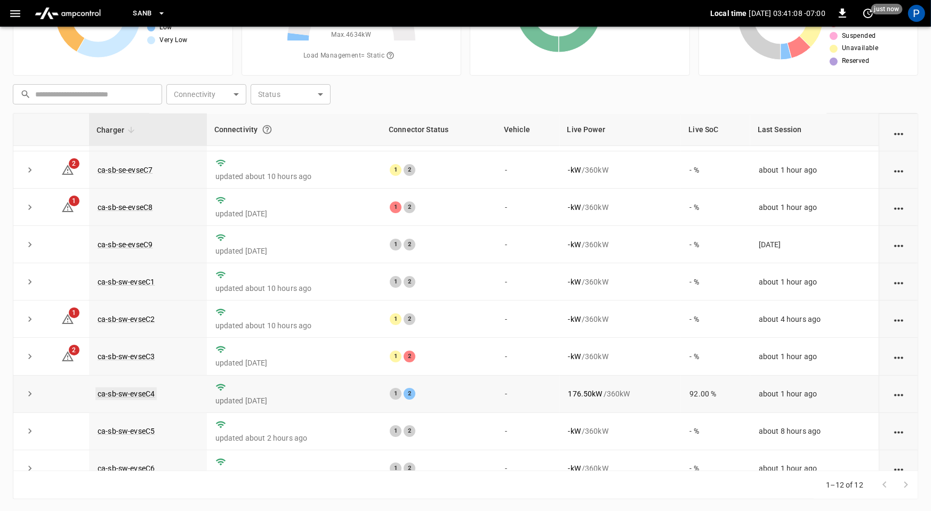
scroll to position [110, 0]
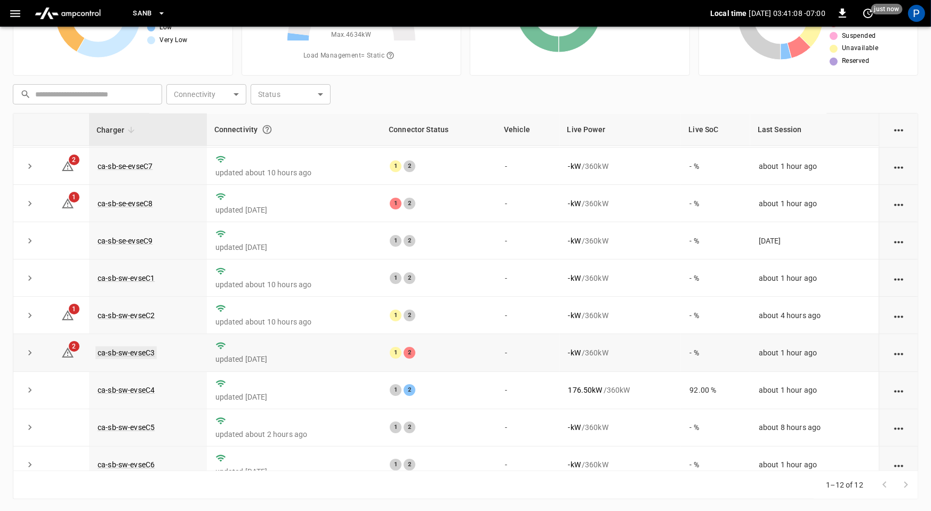
click at [135, 350] on link "ca-sb-sw-evseC3" at bounding box center [125, 353] width 61 height 13
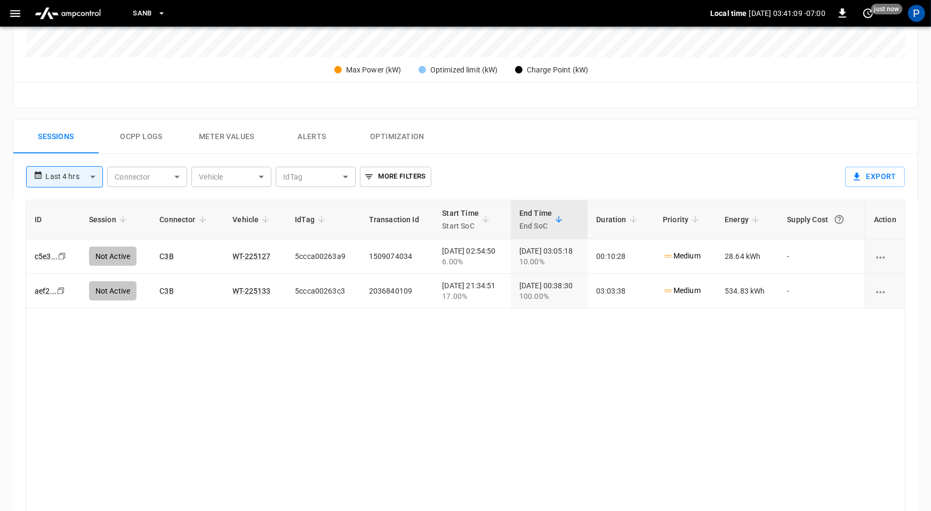
scroll to position [504, 0]
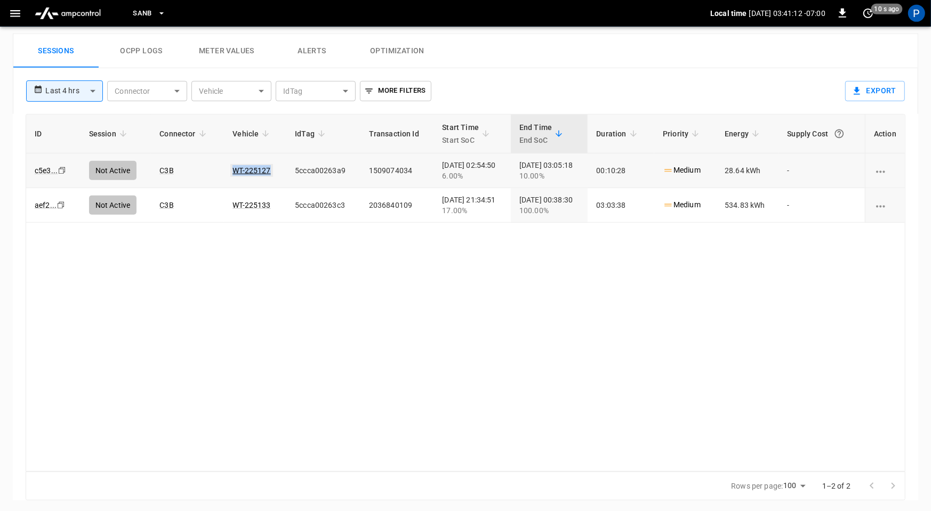
drag, startPoint x: 268, startPoint y: 167, endPoint x: 227, endPoint y: 166, distance: 41.1
click at [227, 166] on td "WT-225127" at bounding box center [255, 171] width 62 height 35
copy link "WT-225127"
click at [86, 11] on img "menu" at bounding box center [67, 13] width 75 height 20
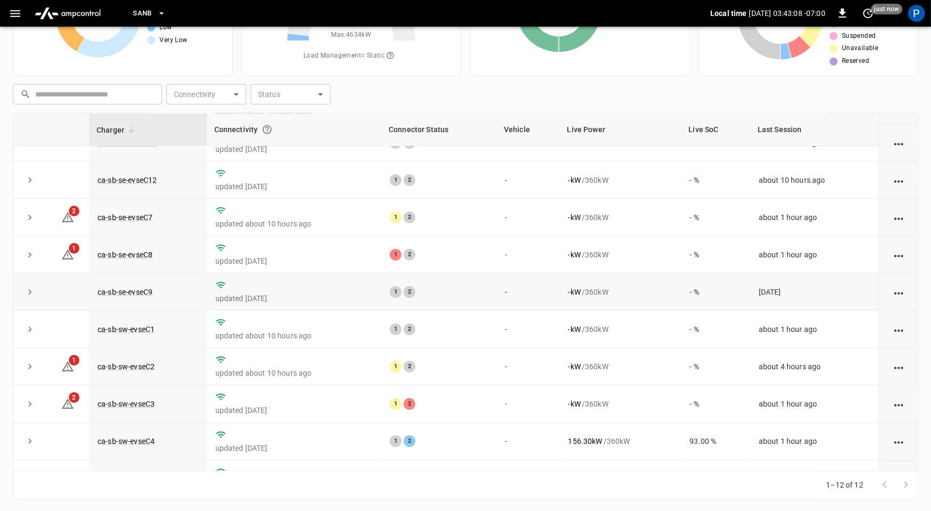
scroll to position [121, 0]
